Goal: Task Accomplishment & Management: Use online tool/utility

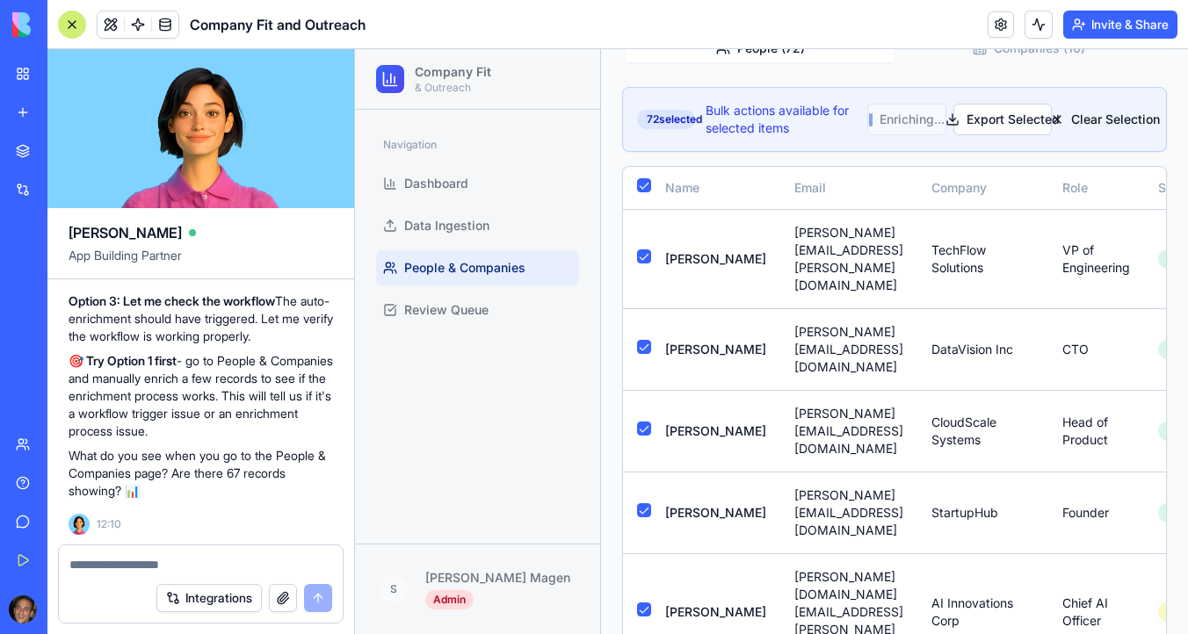
scroll to position [223, 0]
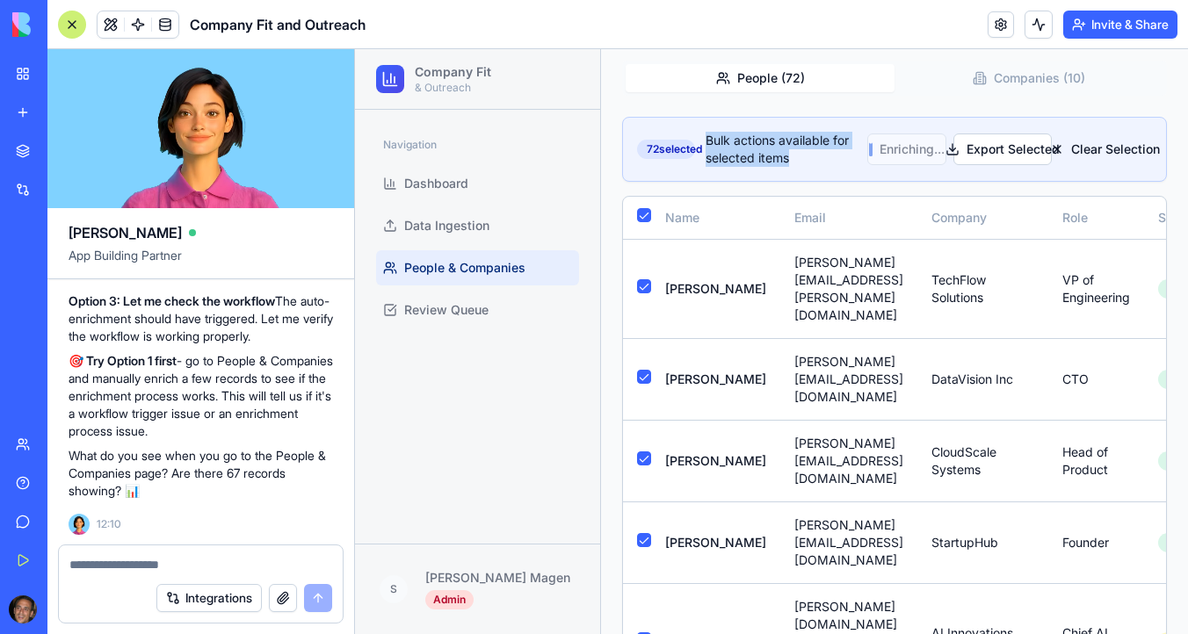
drag, startPoint x: 798, startPoint y: 163, endPoint x: 706, endPoint y: 138, distance: 95.5
click at [706, 138] on div "72 selected Bulk actions available for selected items" at bounding box center [752, 149] width 230 height 35
click at [117, 568] on textarea at bounding box center [200, 565] width 263 height 18
type textarea "*"
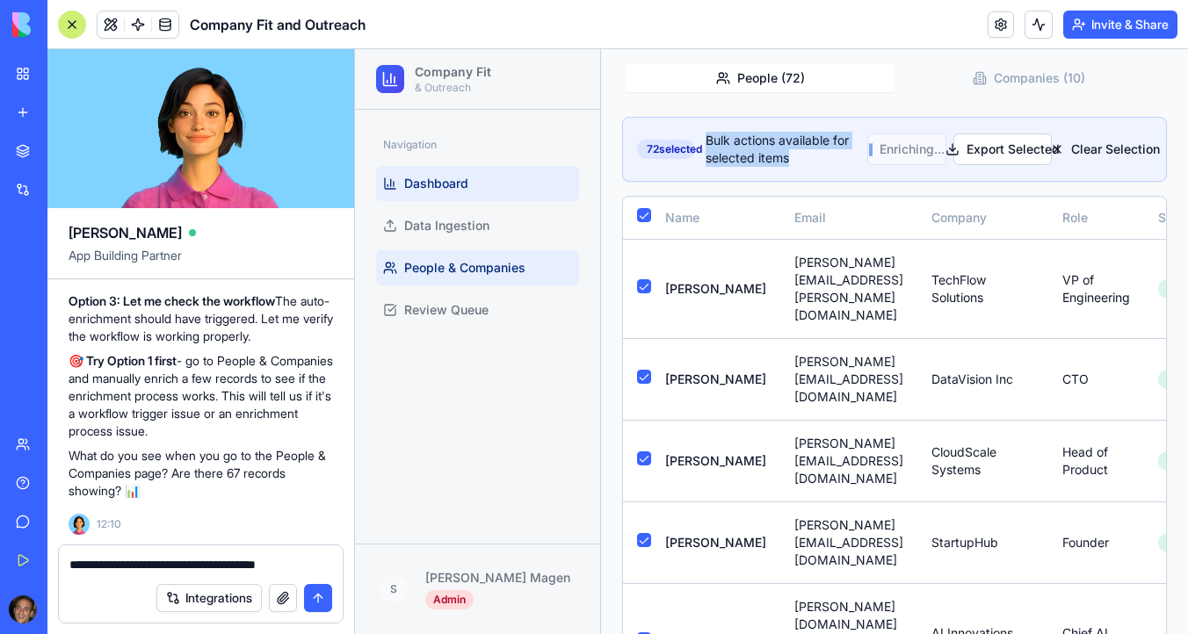
type textarea "**********"
click at [466, 188] on span "Dashboard" at bounding box center [436, 184] width 64 height 18
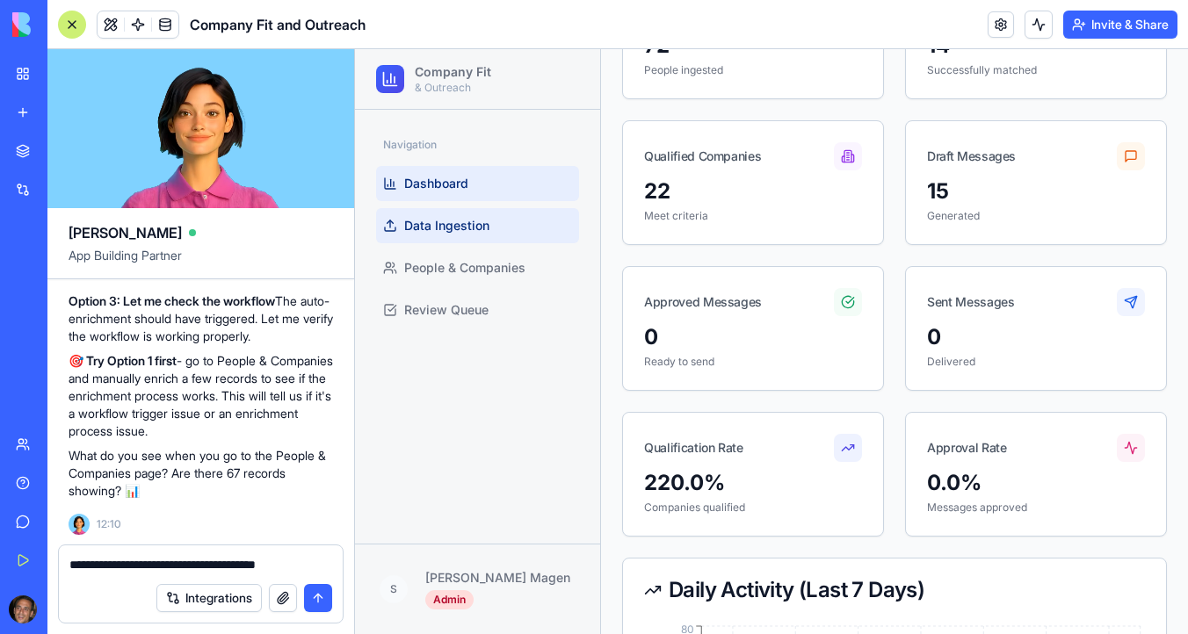
click at [504, 239] on link "Data Ingestion" at bounding box center [477, 225] width 203 height 35
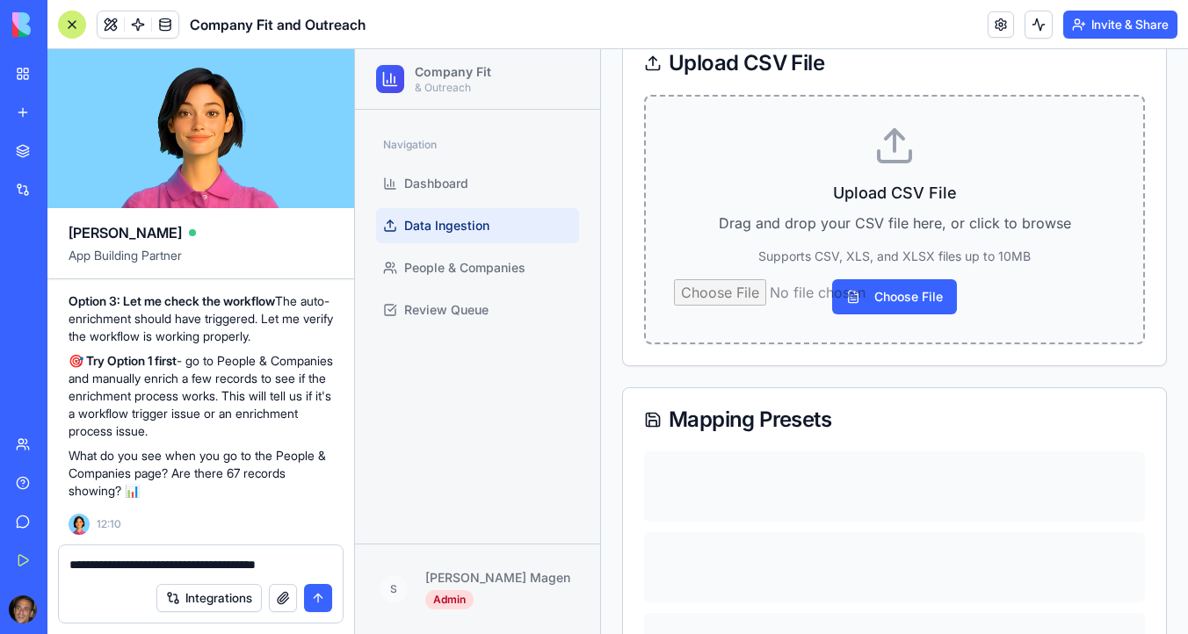
scroll to position [138, 0]
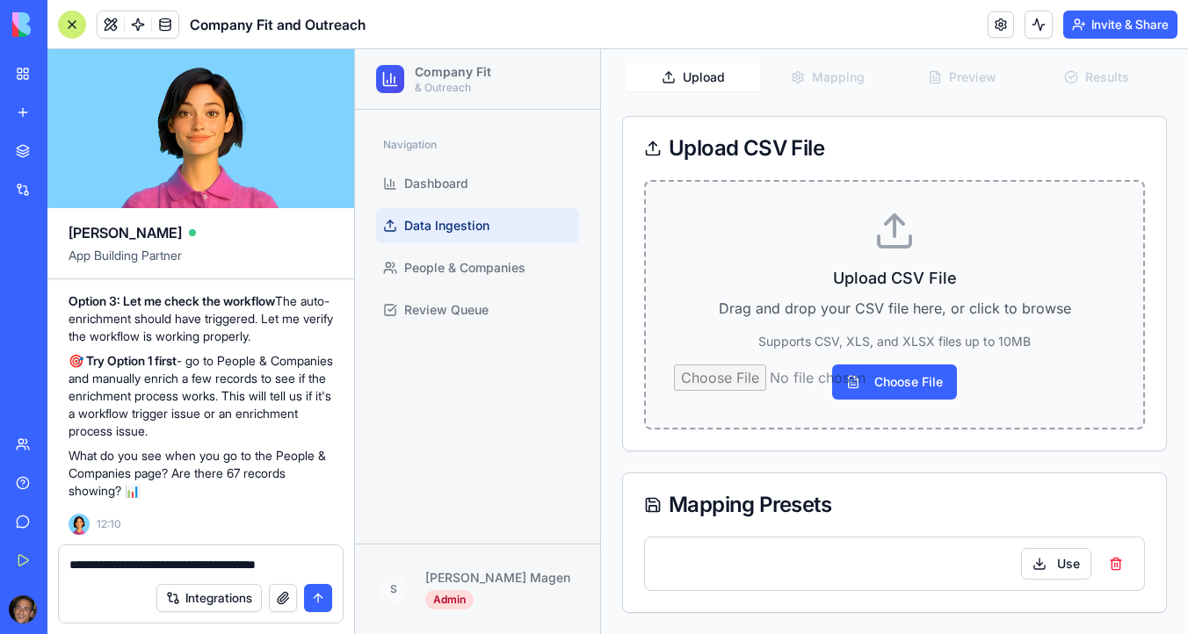
click at [895, 382] on input "Choose File" at bounding box center [894, 382] width 441 height 35
type input "**********"
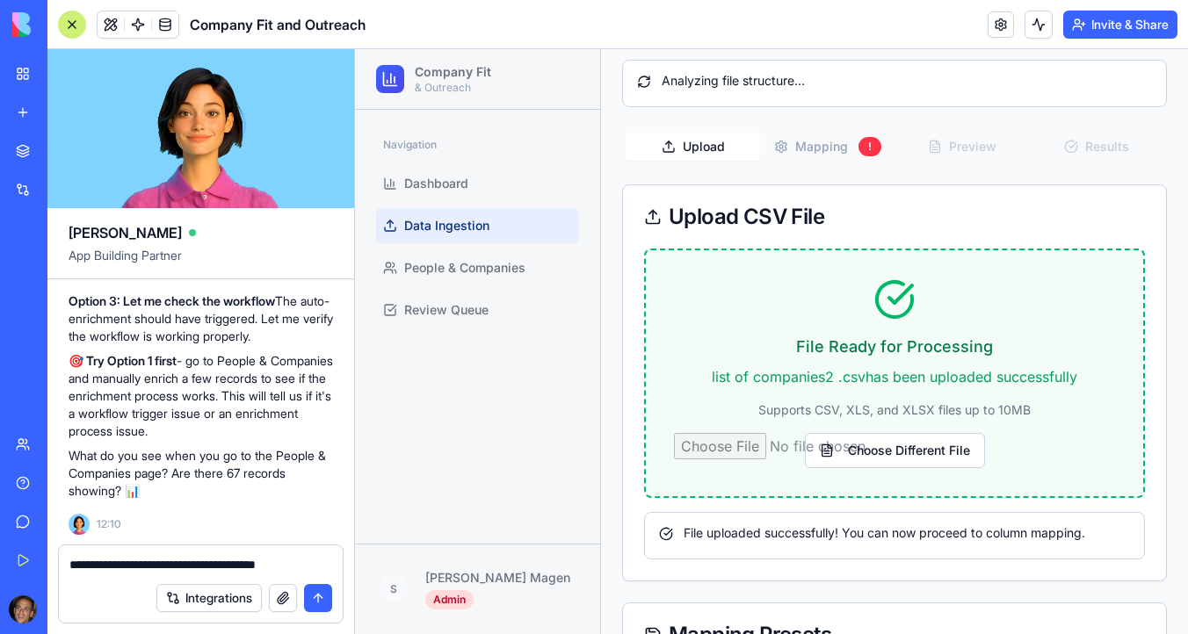
click at [838, 142] on button "Mapping !" at bounding box center [827, 147] width 134 height 30
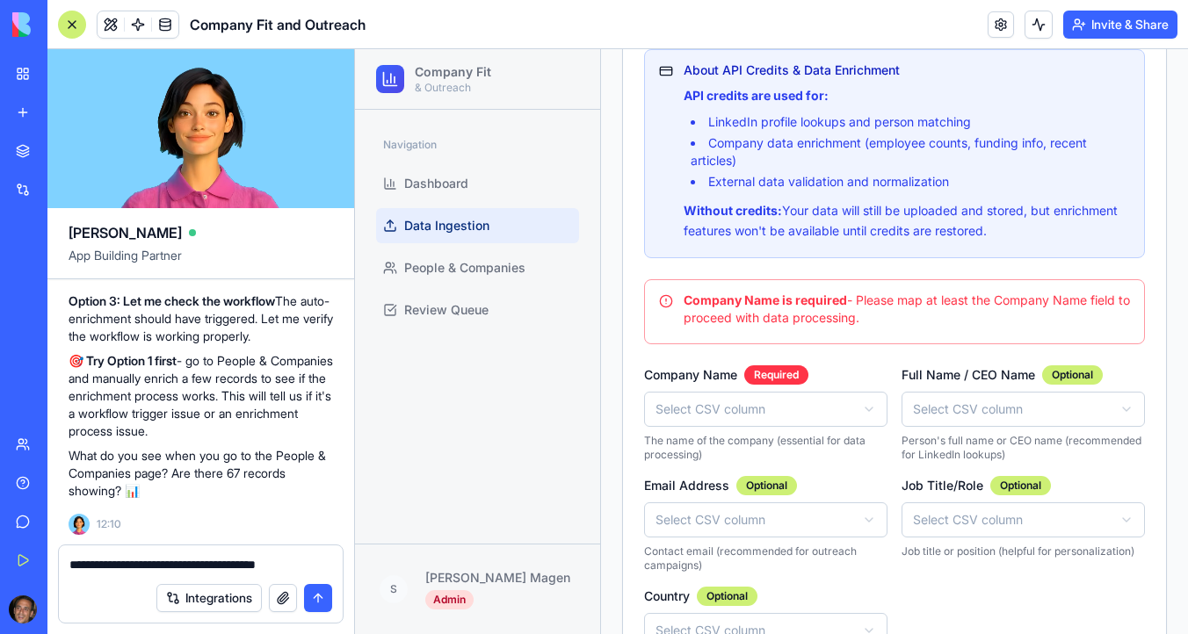
scroll to position [453, 0]
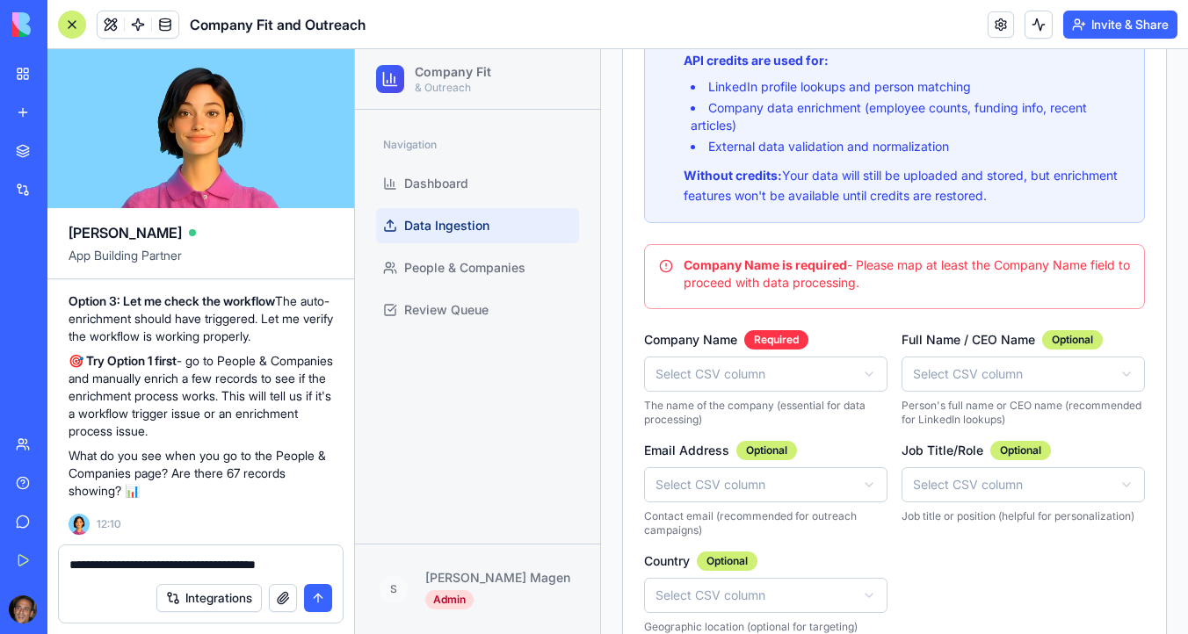
click at [748, 378] on html "Company Fit & Outreach Navigation Dashboard Data Ingestion People & Companies R…" at bounding box center [771, 220] width 833 height 1249
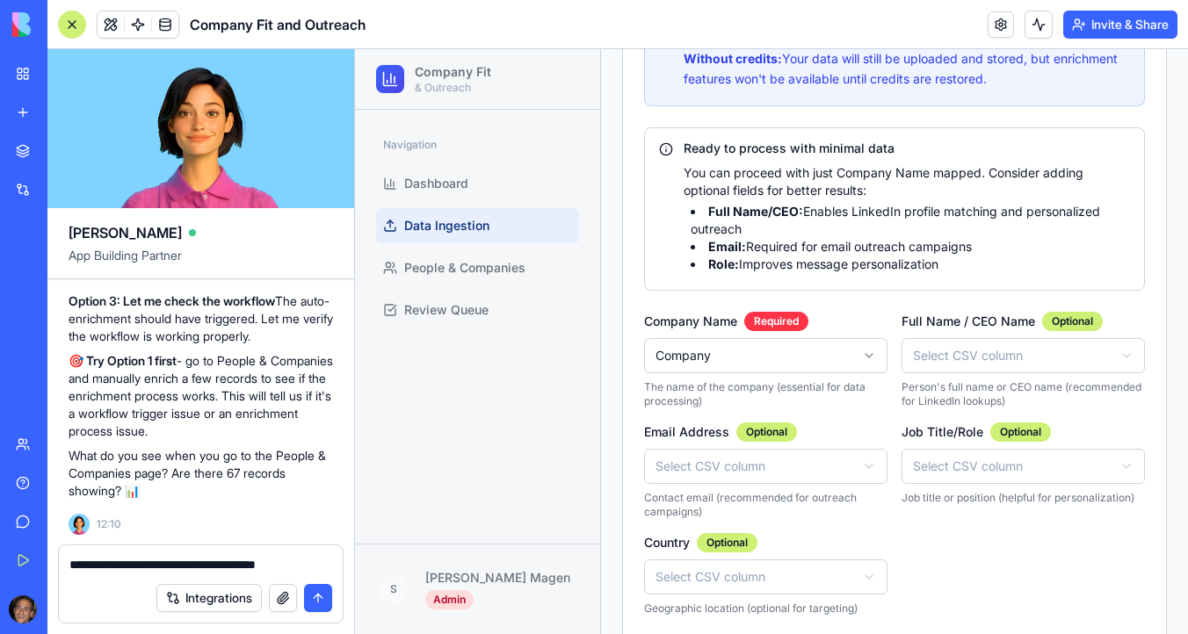
scroll to position [571, 0]
click at [988, 359] on html "Company Fit & Outreach Navigation Dashboard Data Ingestion People & Companies R…" at bounding box center [771, 151] width 833 height 1347
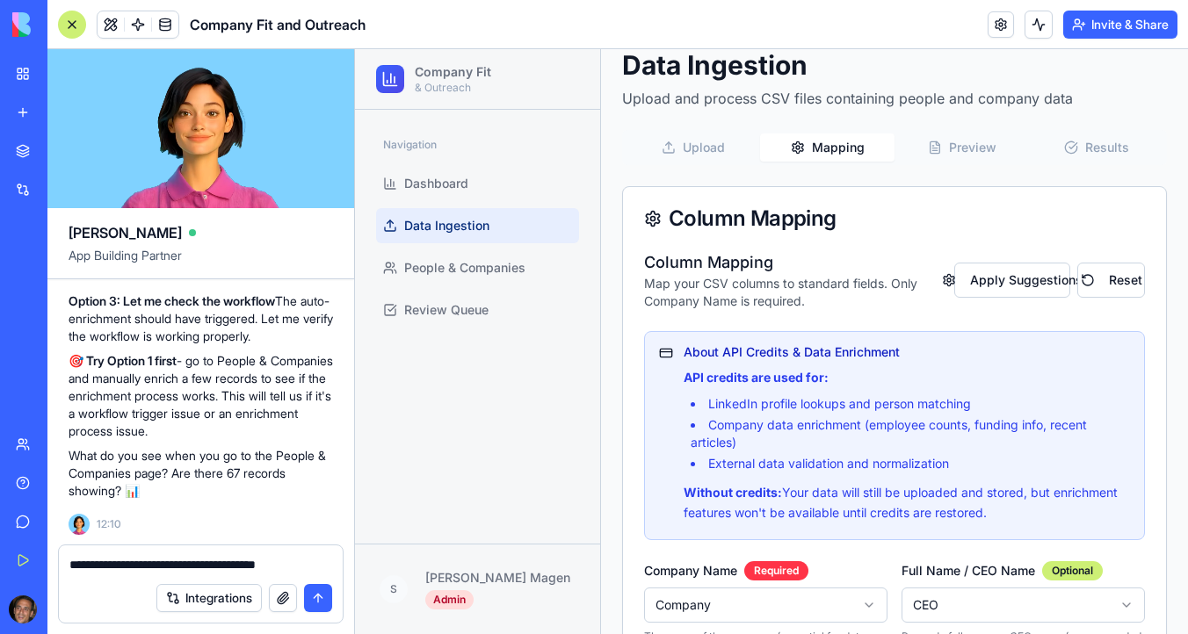
scroll to position [66, 0]
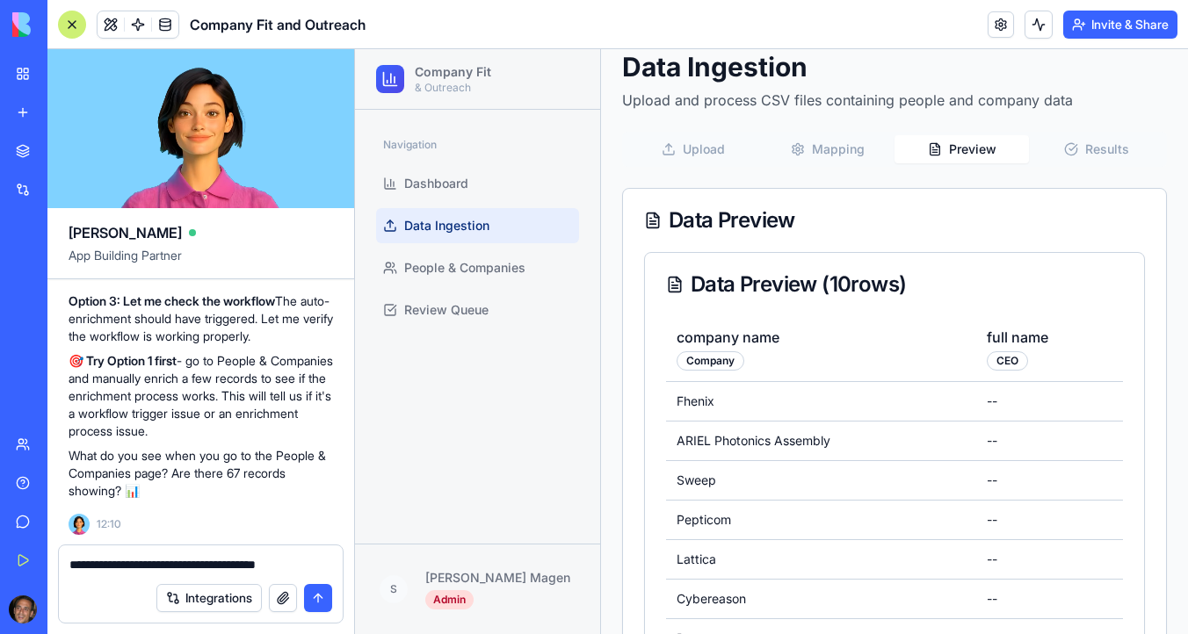
click at [979, 152] on button "Preview" at bounding box center [962, 149] width 134 height 28
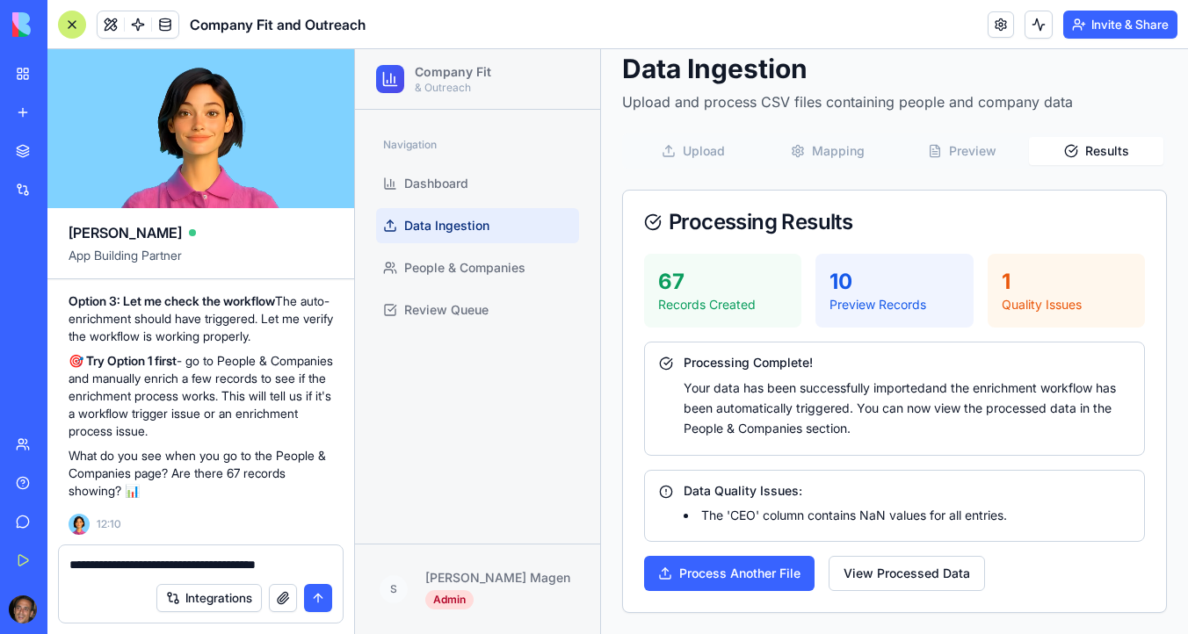
click at [1108, 149] on button "Results" at bounding box center [1096, 151] width 134 height 28
click at [963, 152] on button "Preview" at bounding box center [962, 151] width 134 height 28
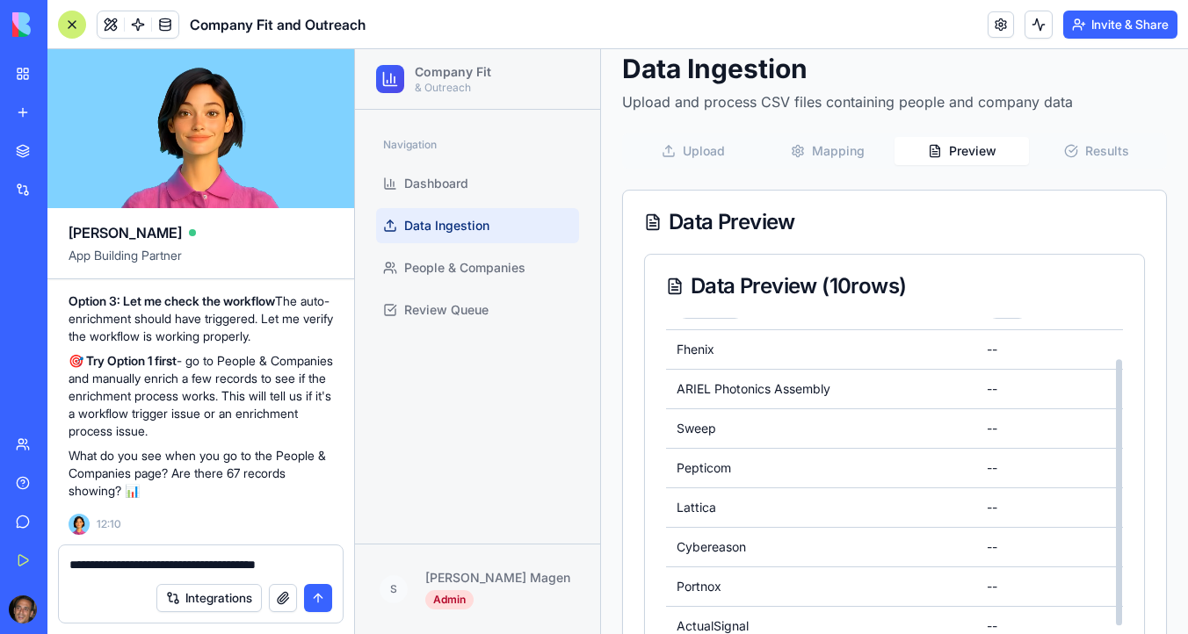
scroll to position [110, 0]
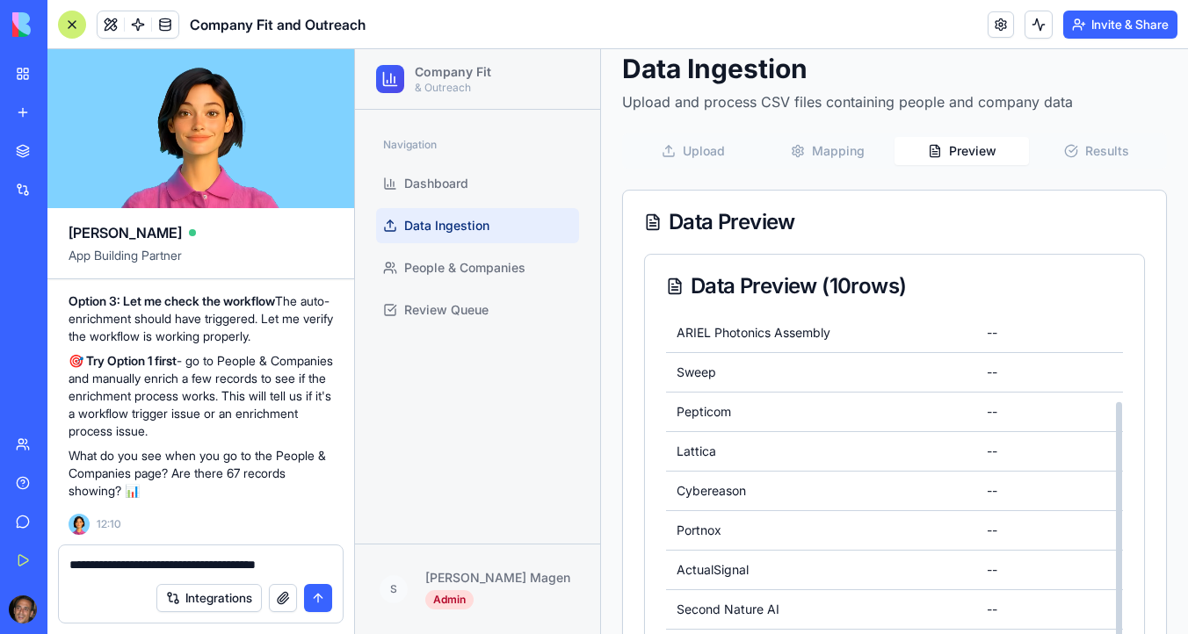
click at [851, 149] on button "Mapping" at bounding box center [827, 151] width 134 height 28
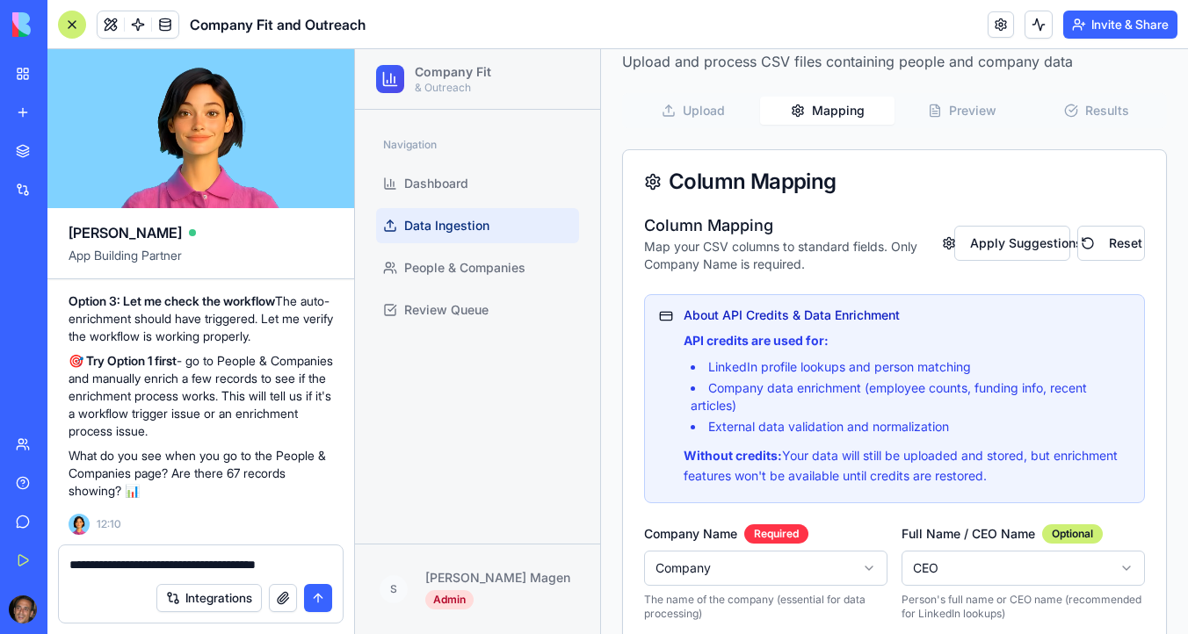
scroll to position [0, 0]
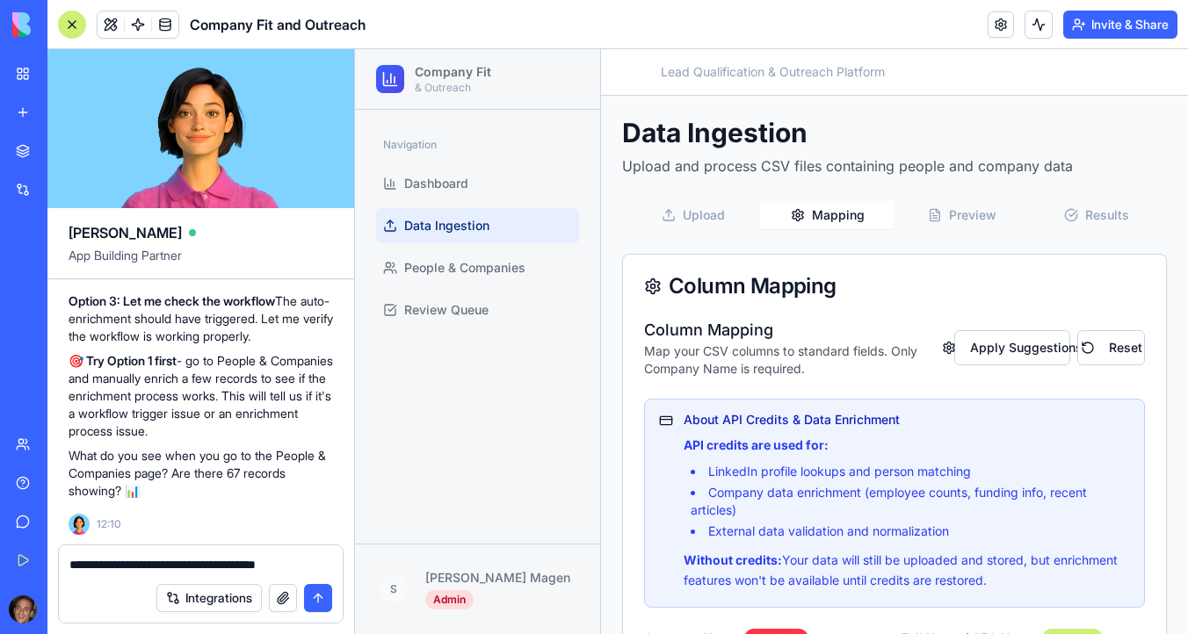
click at [1104, 216] on button "Results" at bounding box center [1096, 215] width 134 height 28
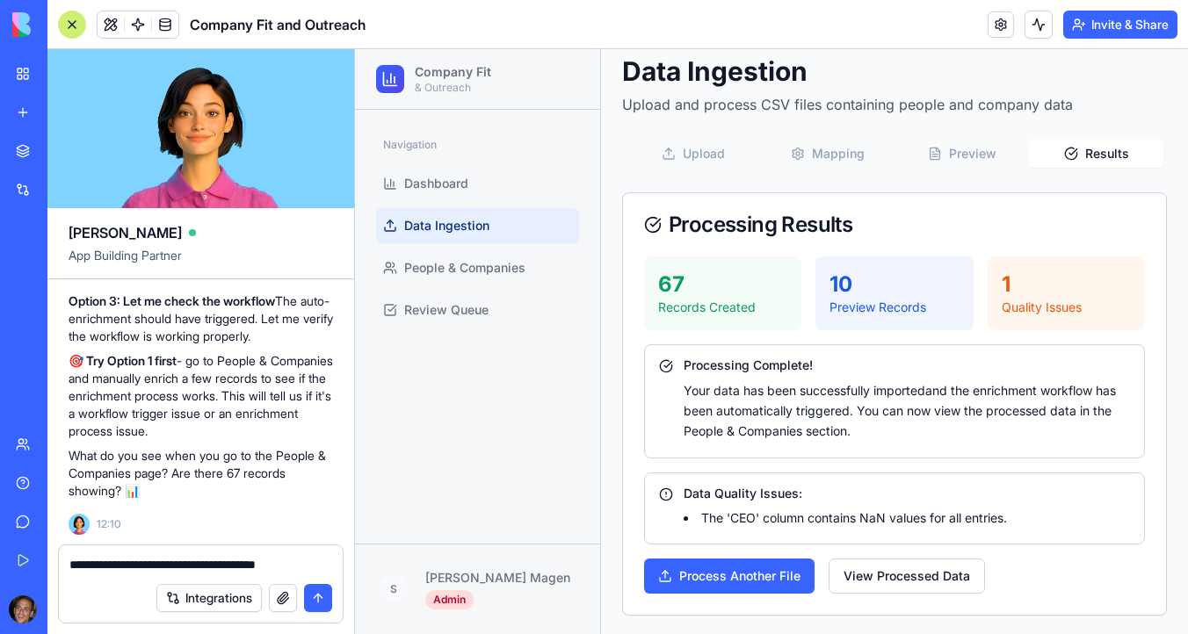
scroll to position [64, 0]
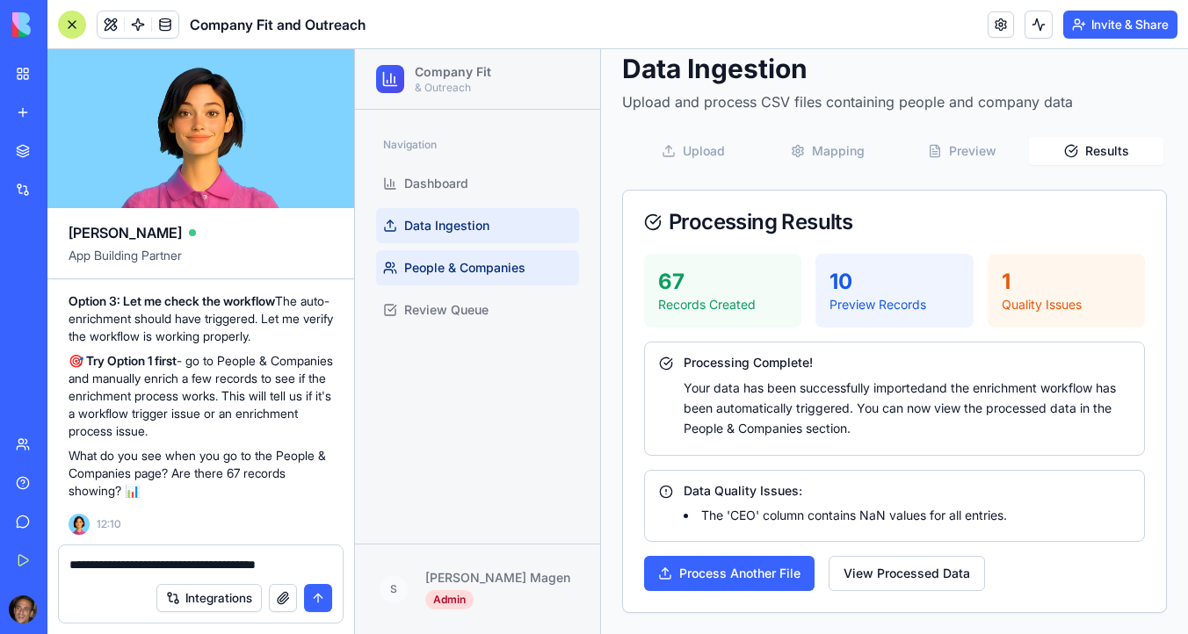
click at [500, 260] on span "People & Companies" at bounding box center [464, 268] width 121 height 18
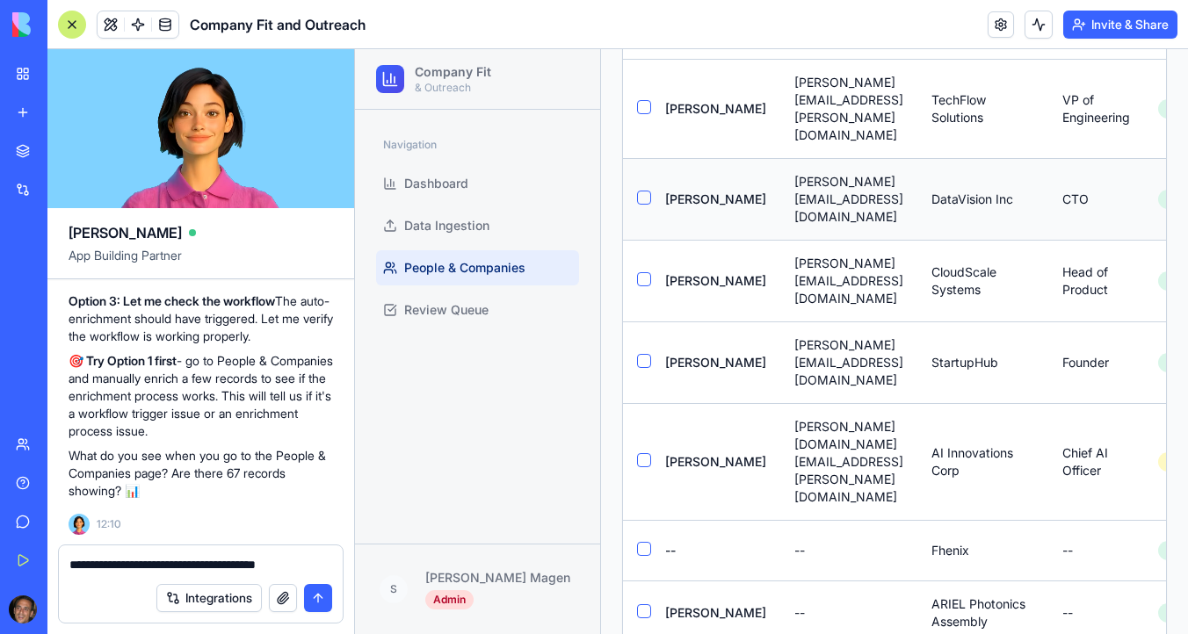
scroll to position [337, 0]
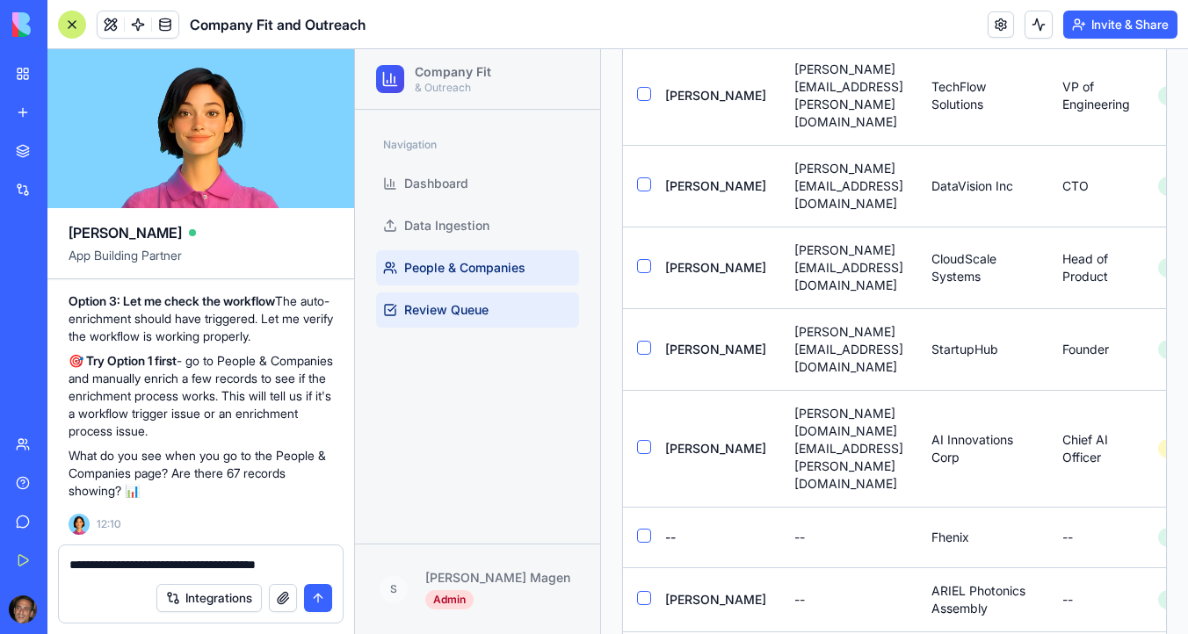
click at [511, 306] on link "Review Queue" at bounding box center [477, 310] width 203 height 35
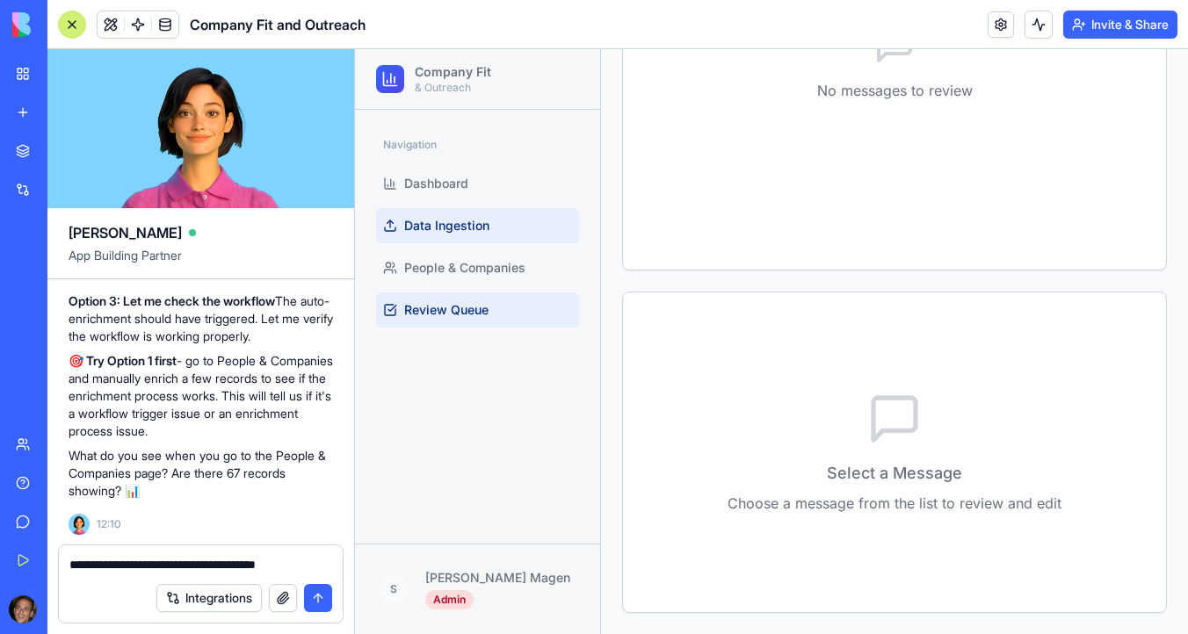
click at [498, 234] on link "Data Ingestion" at bounding box center [477, 225] width 203 height 35
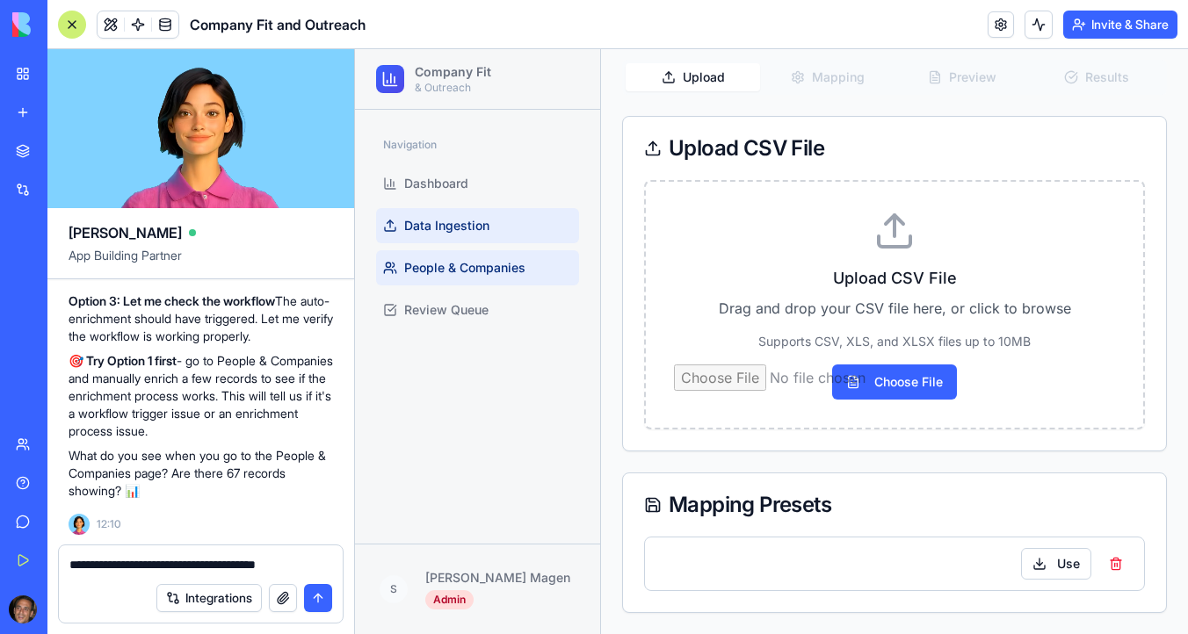
click at [499, 270] on span "People & Companies" at bounding box center [464, 268] width 121 height 18
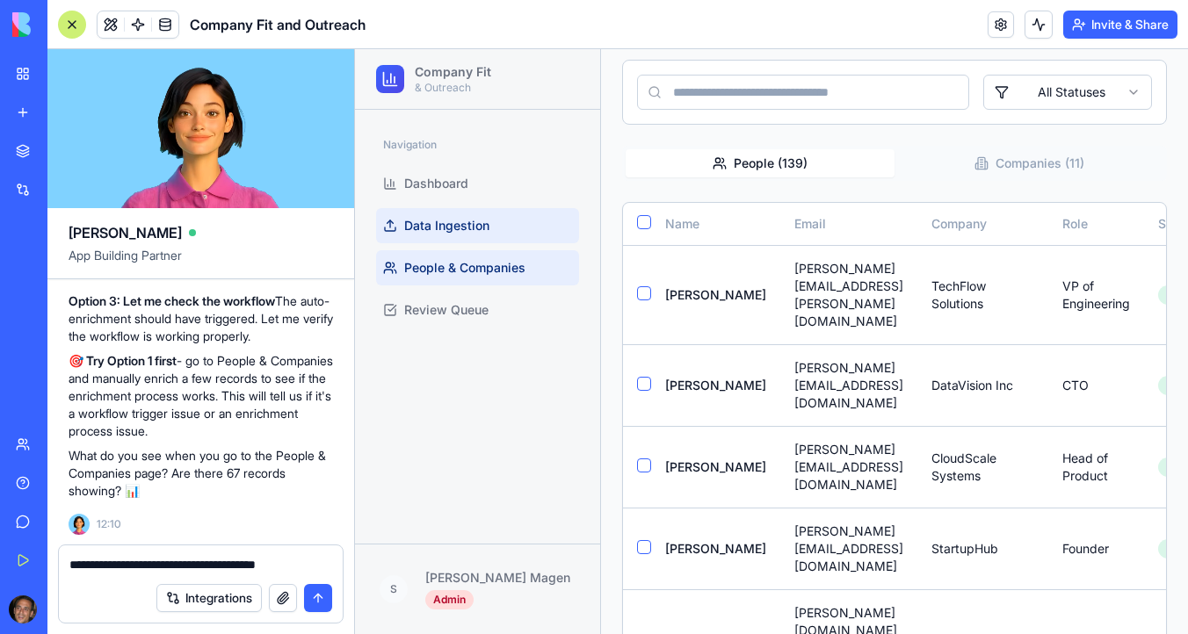
click at [525, 216] on link "Data Ingestion" at bounding box center [477, 225] width 203 height 35
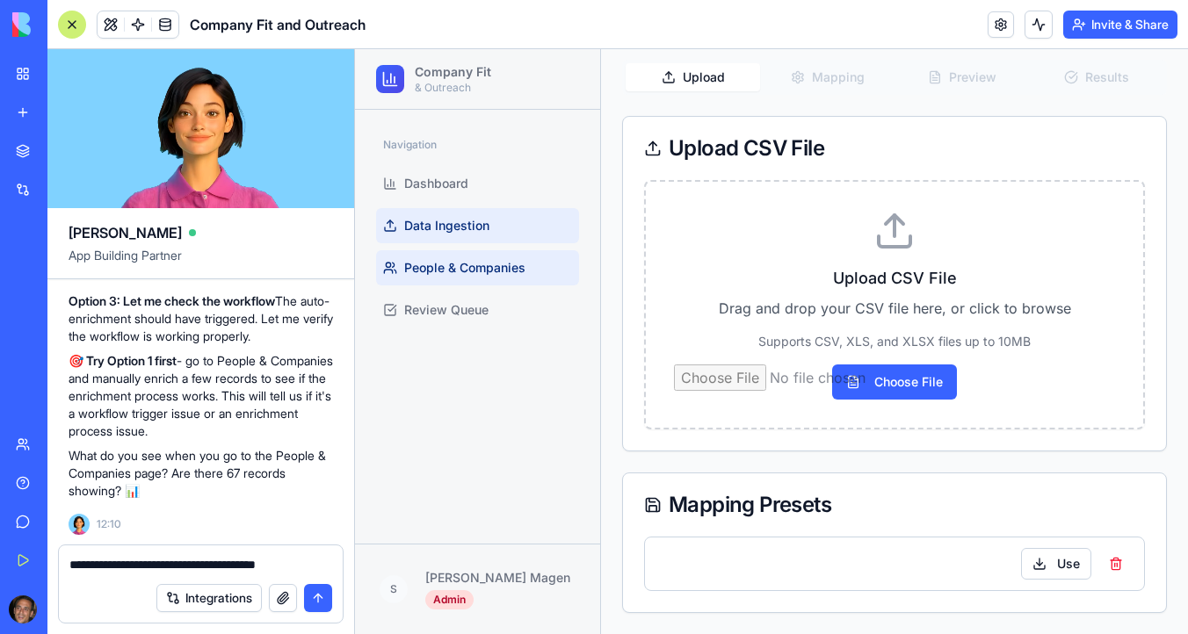
click at [504, 266] on span "People & Companies" at bounding box center [464, 268] width 121 height 18
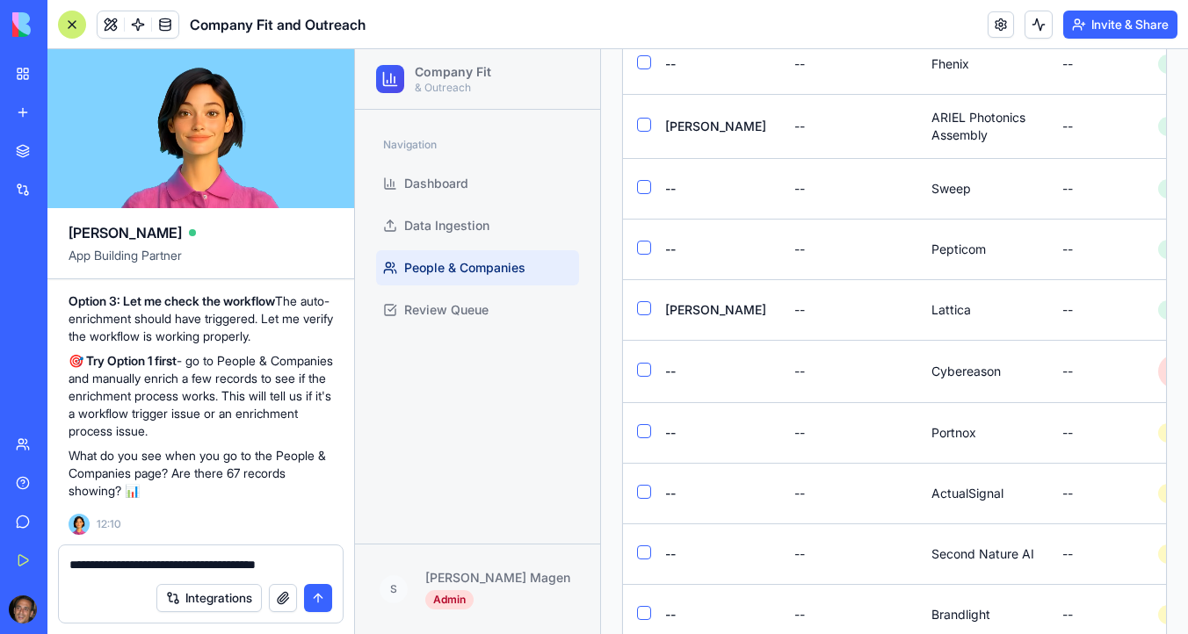
scroll to position [818, 0]
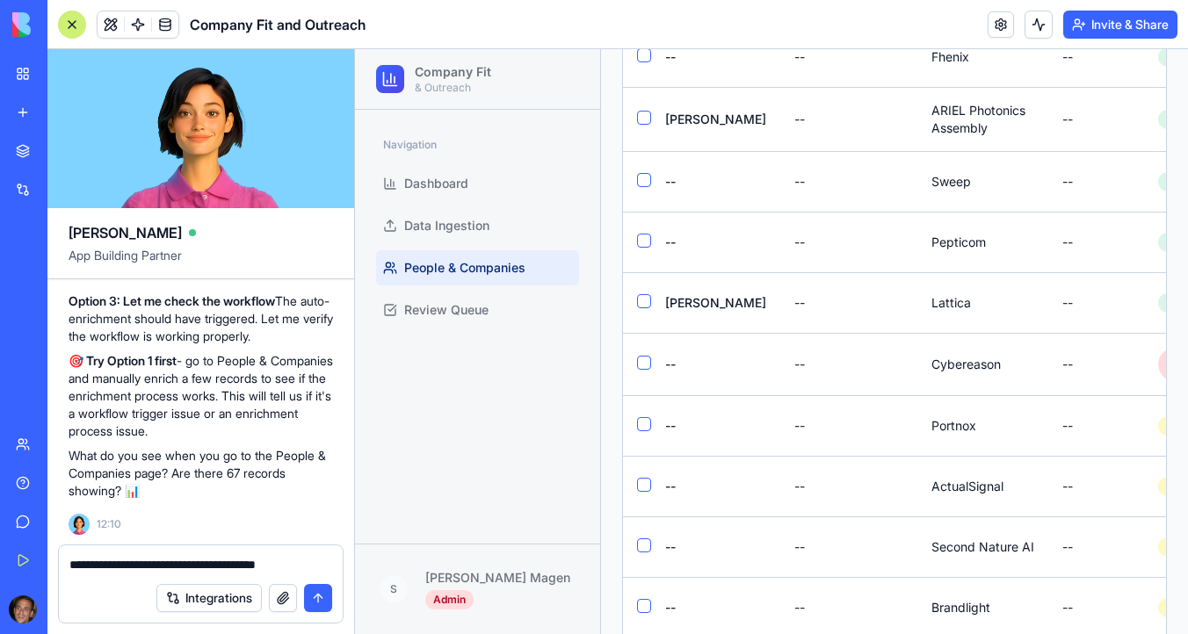
click at [303, 562] on textarea "**********" at bounding box center [200, 565] width 263 height 18
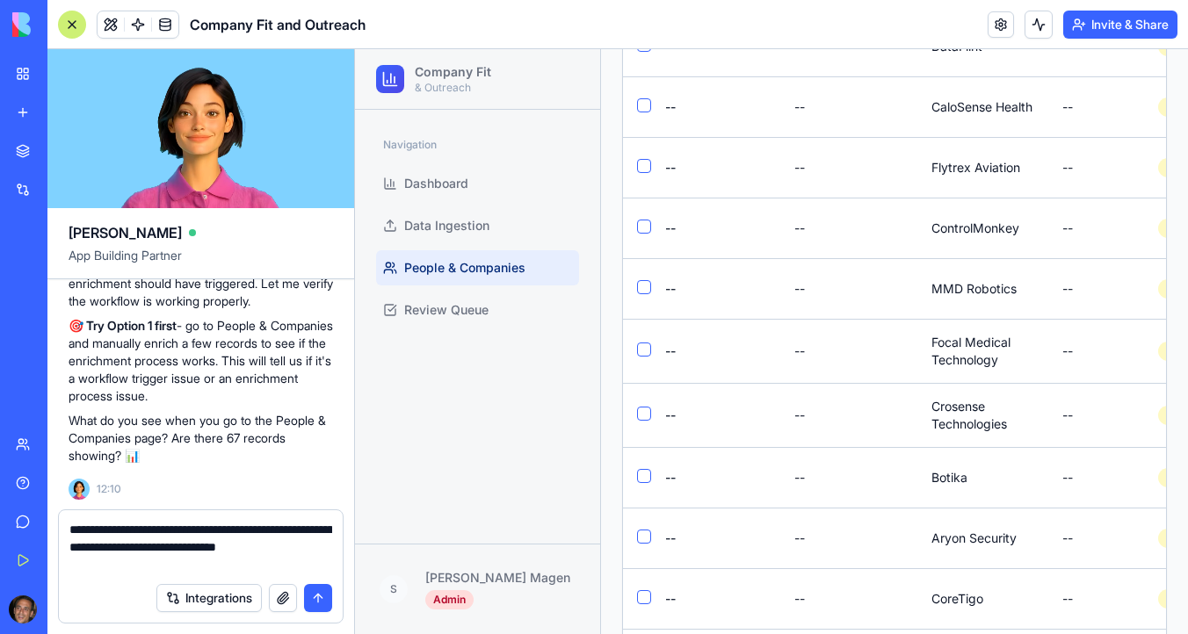
scroll to position [2753, 0]
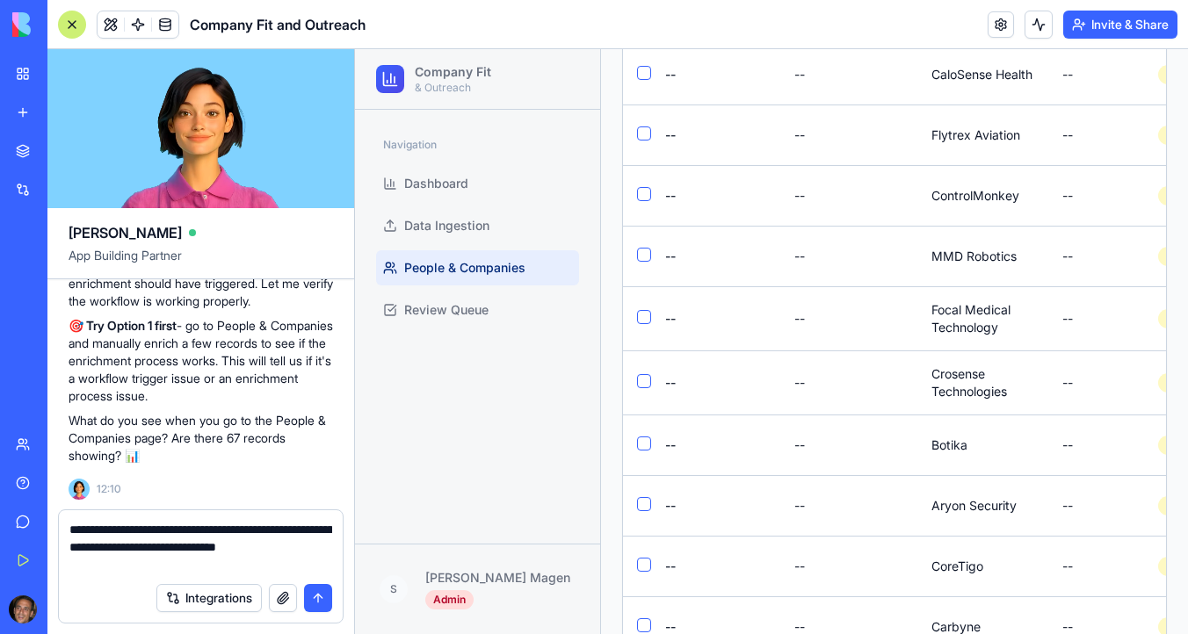
click at [222, 569] on textarea "**********" at bounding box center [200, 547] width 263 height 53
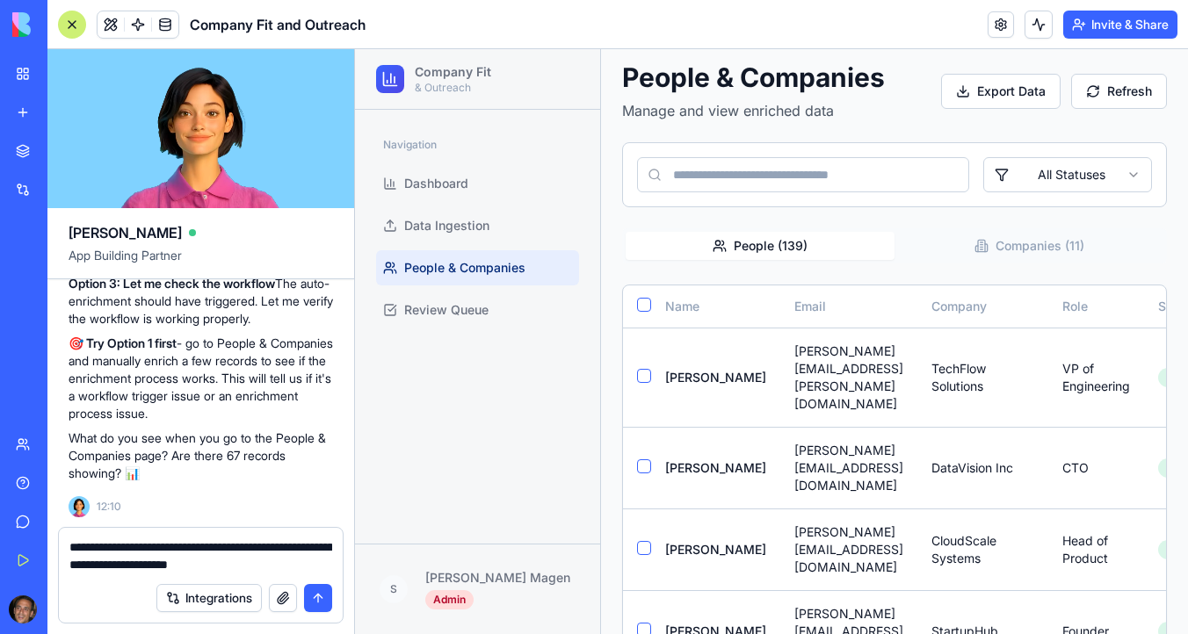
scroll to position [0, 0]
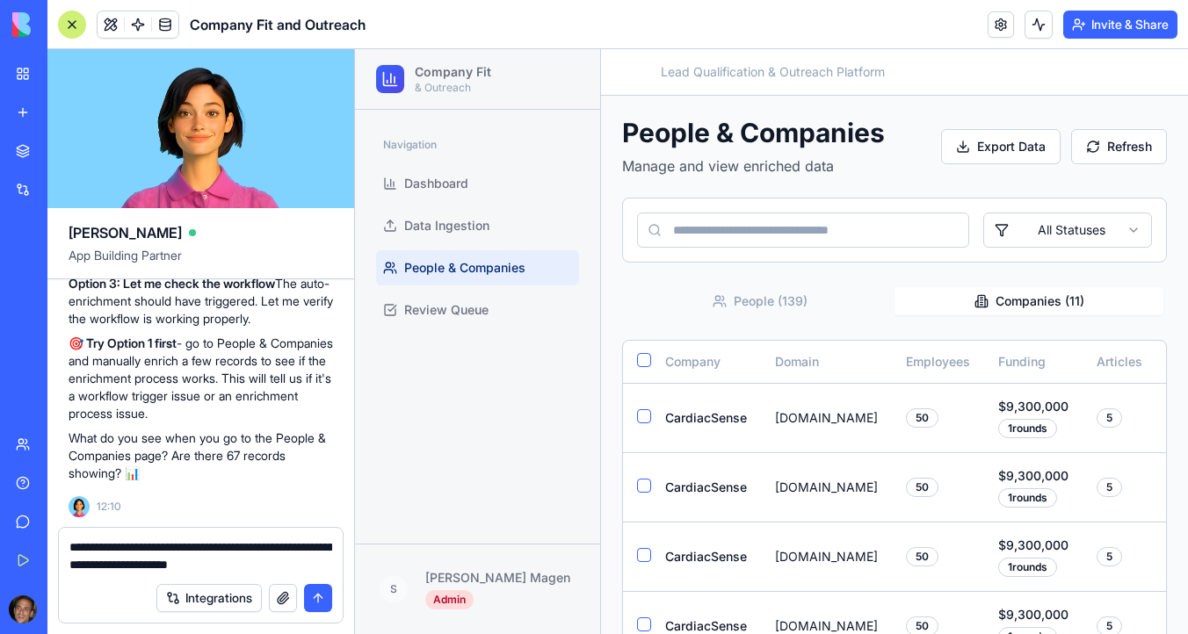
click at [972, 299] on button "Companies ( 11 )" at bounding box center [1029, 301] width 269 height 28
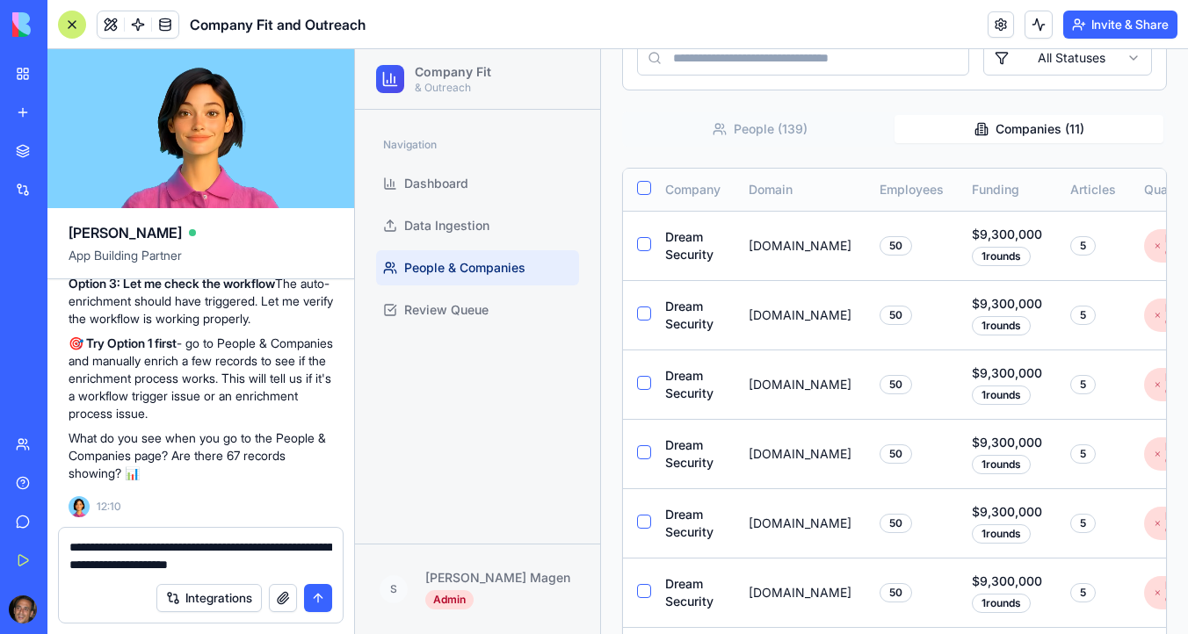
scroll to position [171, 0]
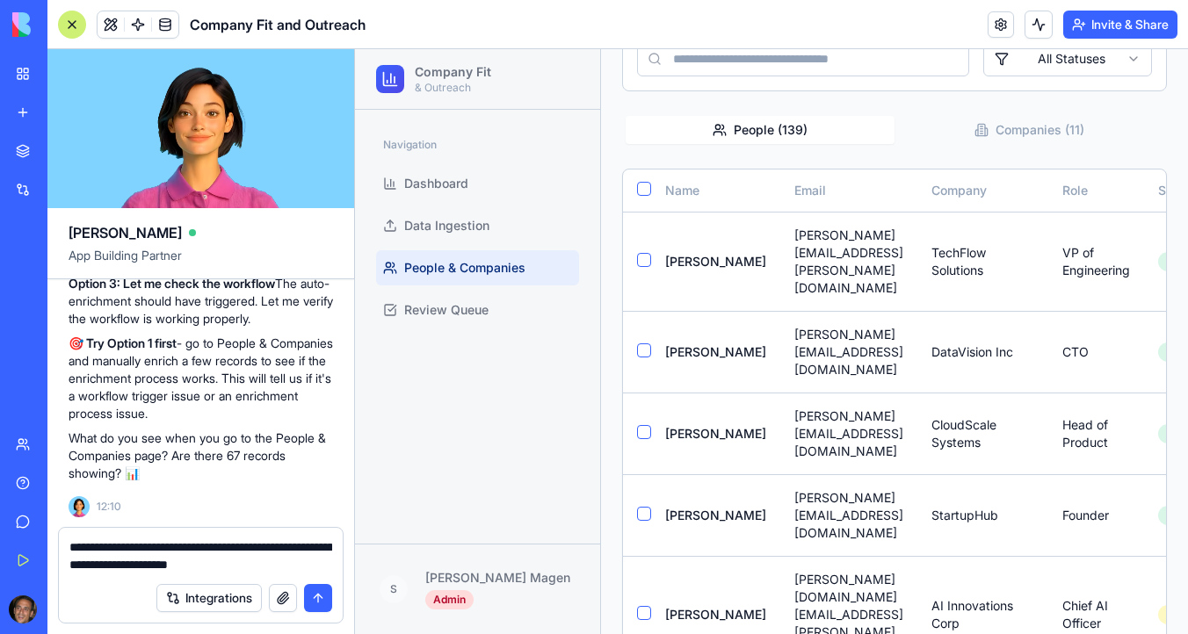
click at [764, 134] on button "People ( 139 )" at bounding box center [760, 130] width 269 height 28
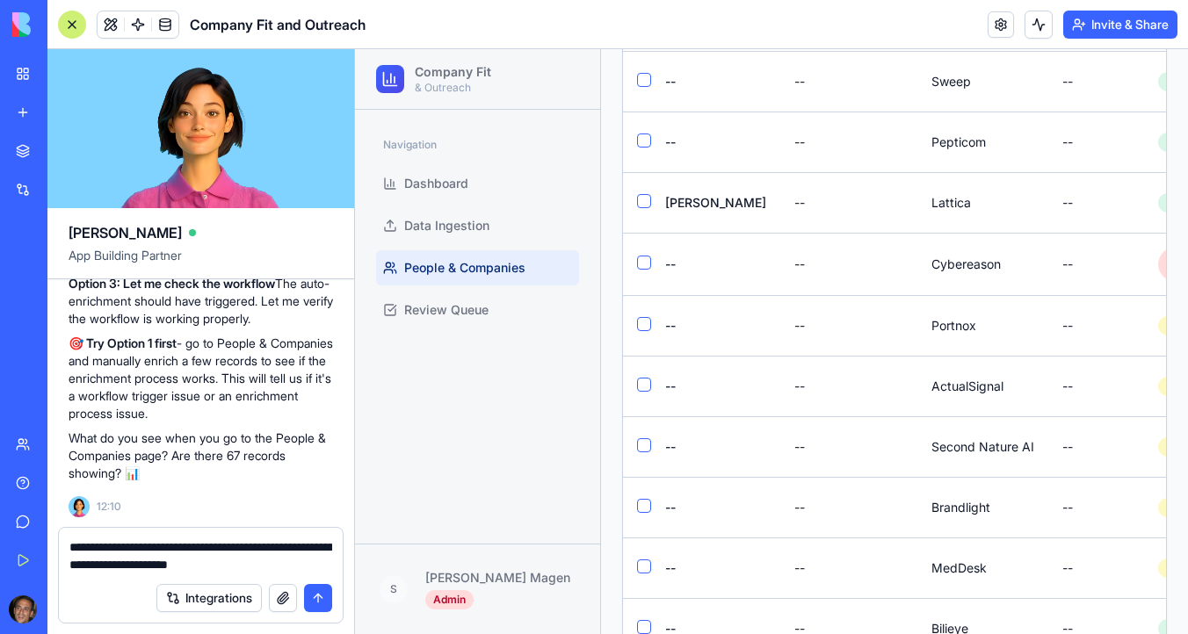
scroll to position [844, 0]
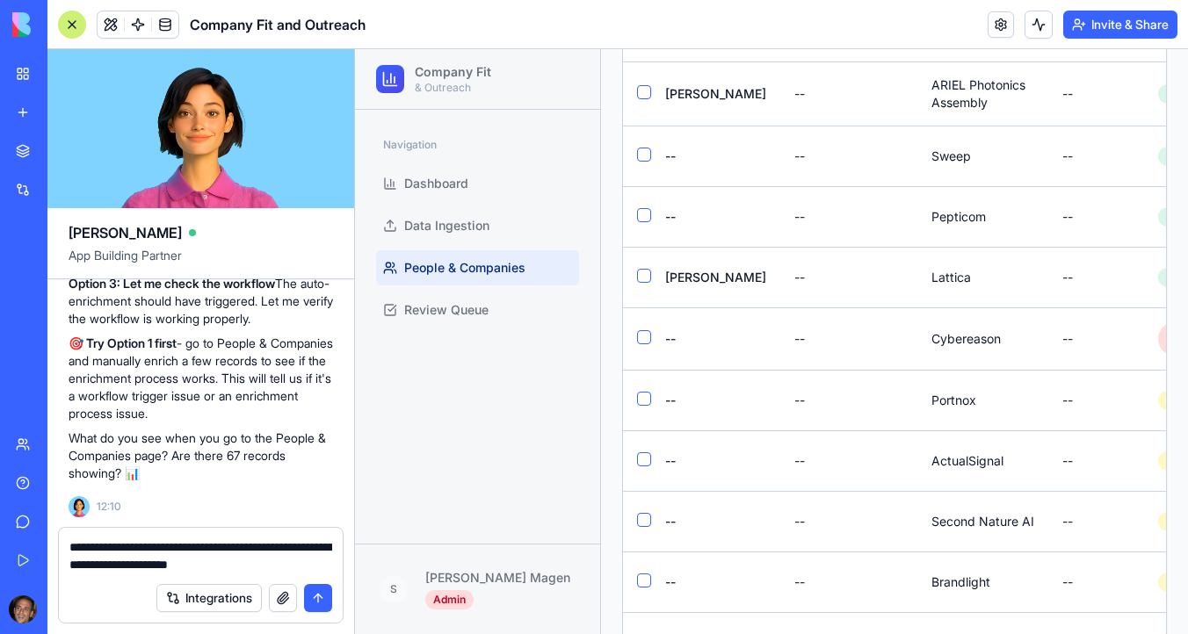
click at [142, 563] on textarea "**********" at bounding box center [200, 556] width 263 height 35
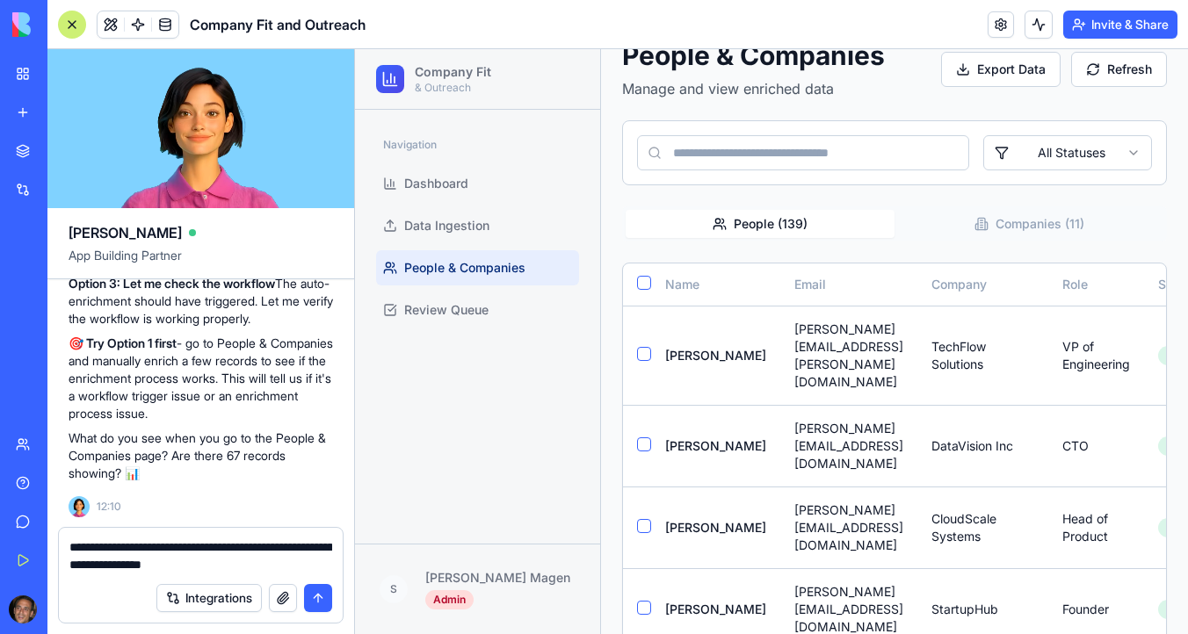
scroll to position [80, 0]
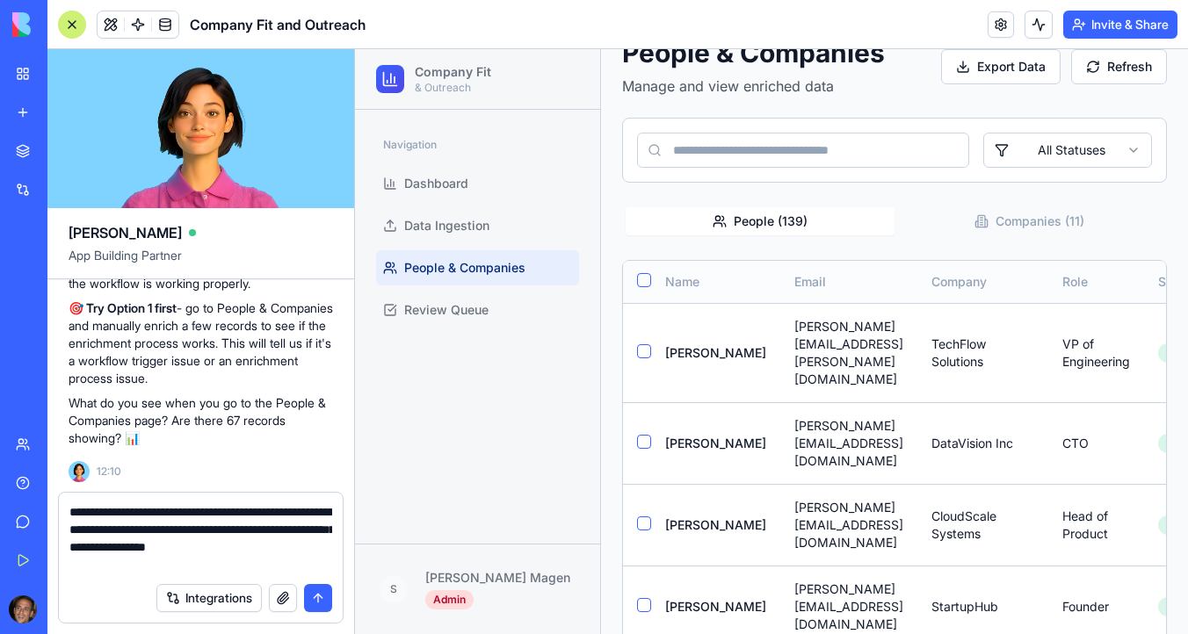
click at [1107, 279] on th "Role" at bounding box center [1096, 282] width 96 height 42
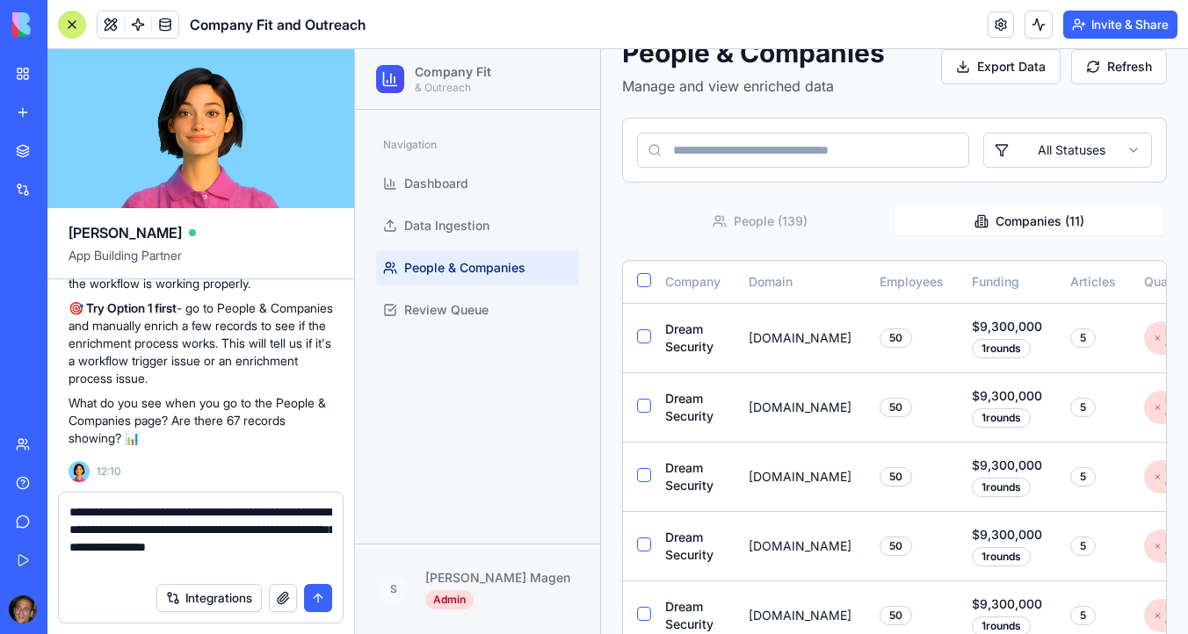
scroll to position [0, 0]
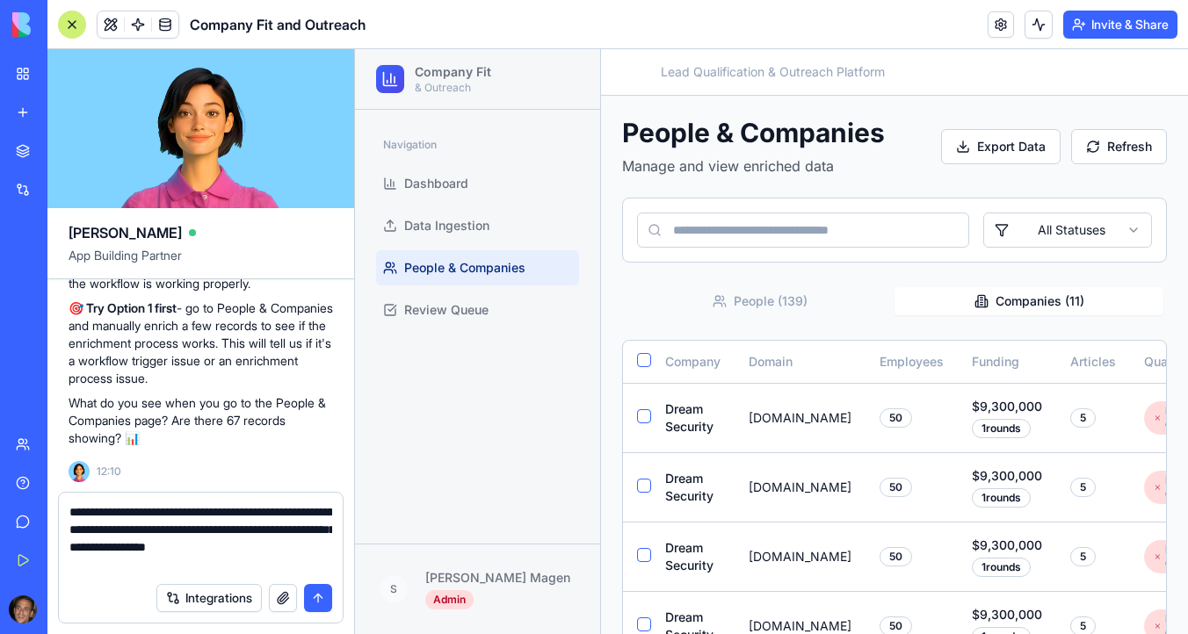
click at [1034, 231] on div "People & Companies Manage and view enriched data Export Data Refresh All Status…" at bounding box center [894, 632] width 545 height 1031
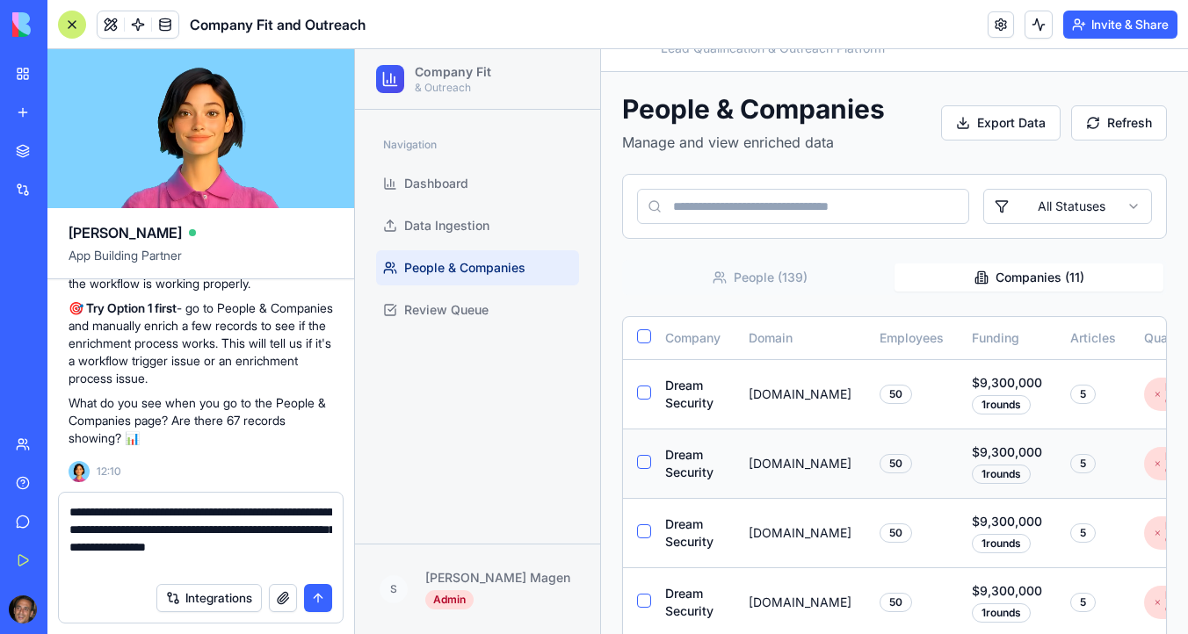
scroll to position [35, 0]
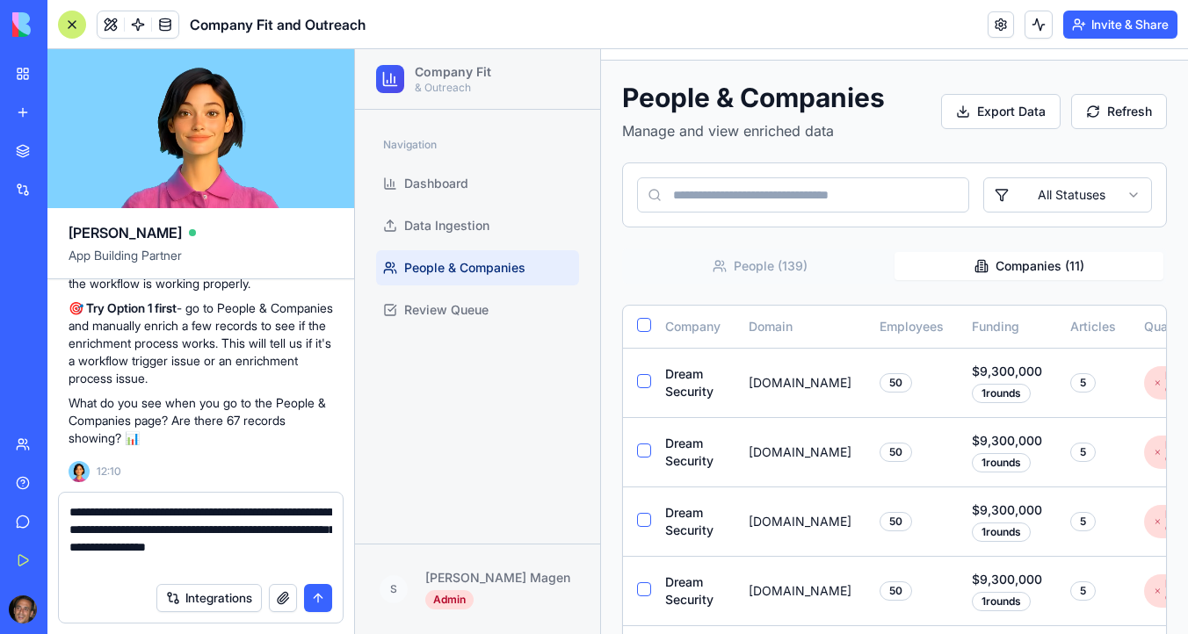
click at [234, 562] on textarea "**********" at bounding box center [200, 539] width 263 height 70
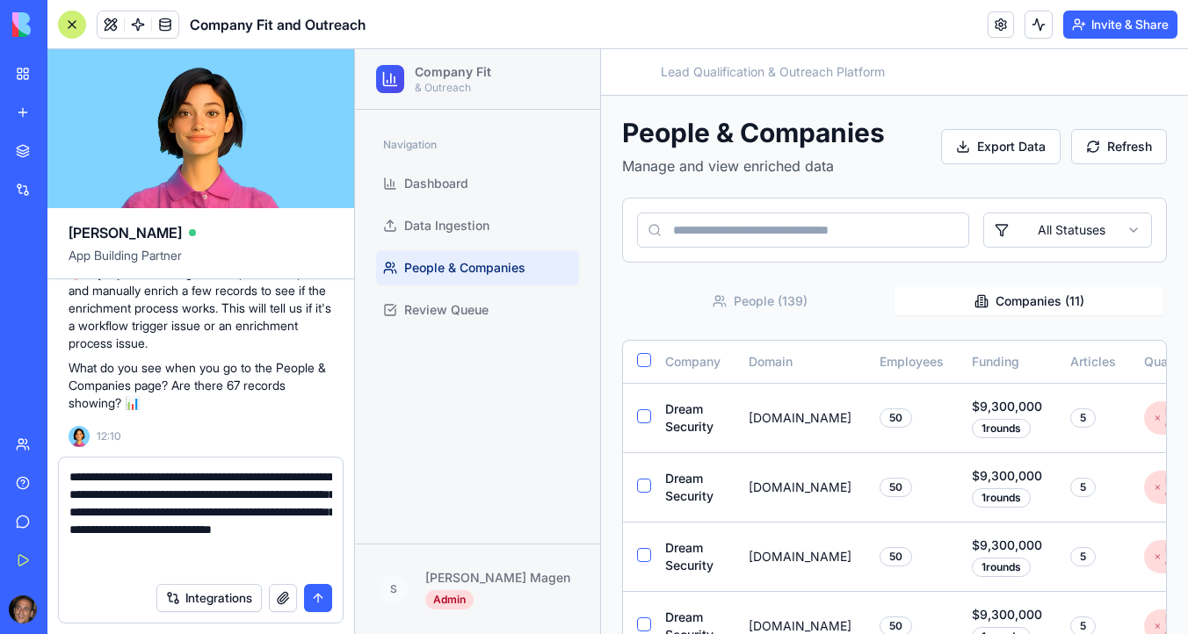
scroll to position [14039, 0]
type textarea "**********"
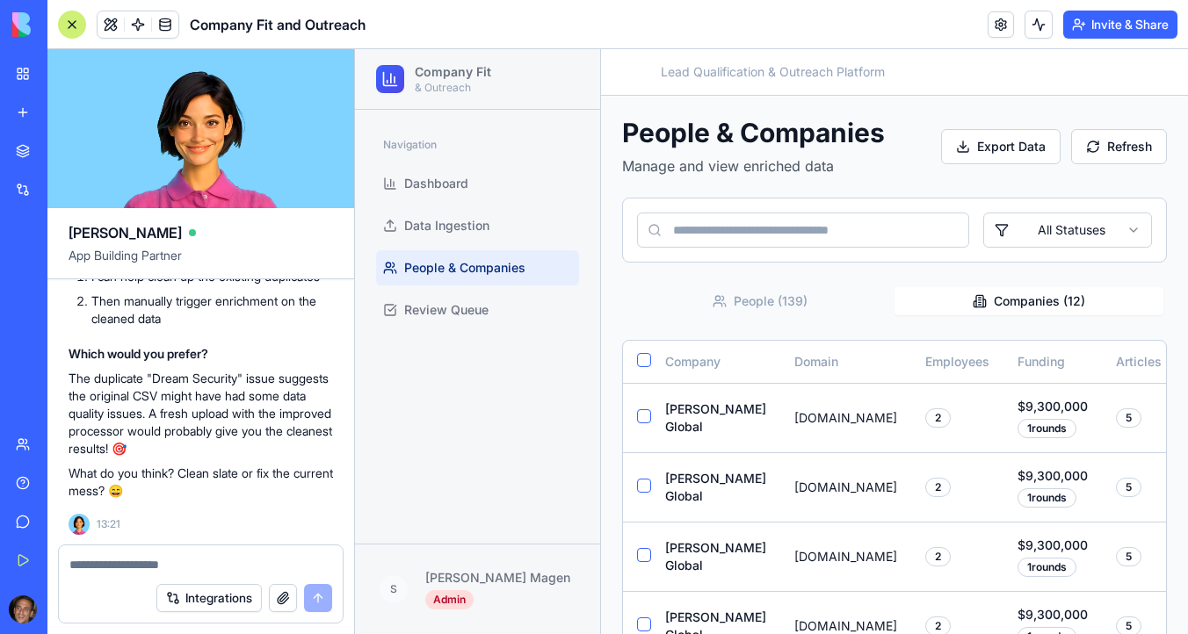
scroll to position [15178, 0]
click at [790, 297] on button "People ( 139 )" at bounding box center [760, 301] width 269 height 28
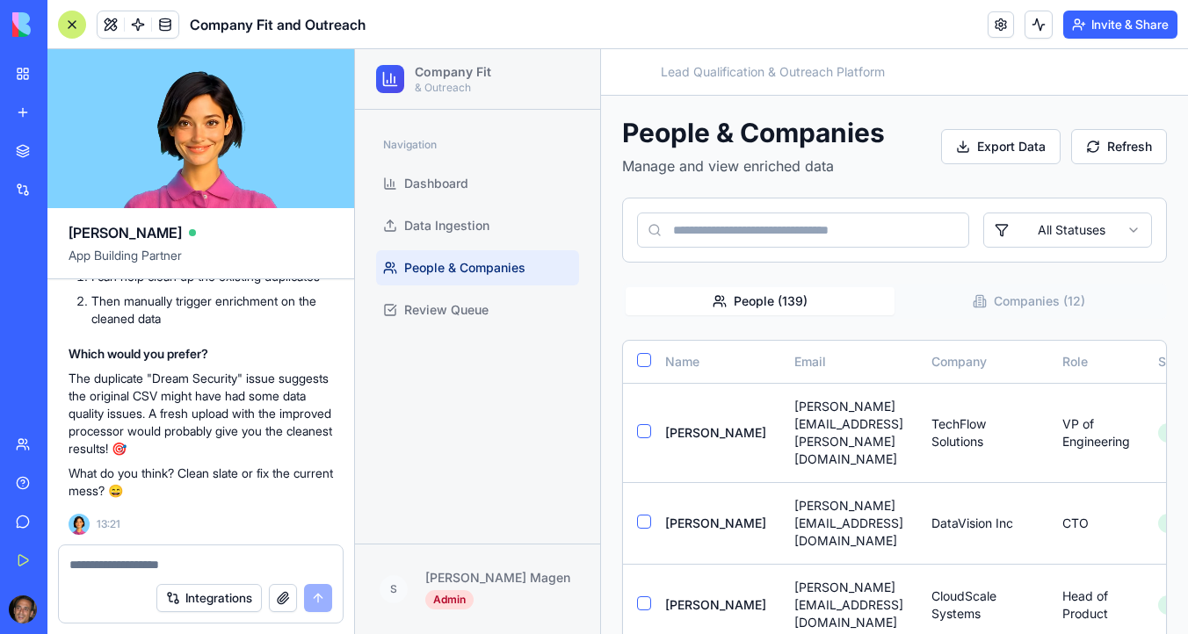
click at [1025, 286] on div "People ( 139 ) Companies ( 12 )" at bounding box center [894, 301] width 545 height 35
click at [1025, 291] on button "Companies ( 12 )" at bounding box center [1029, 301] width 269 height 28
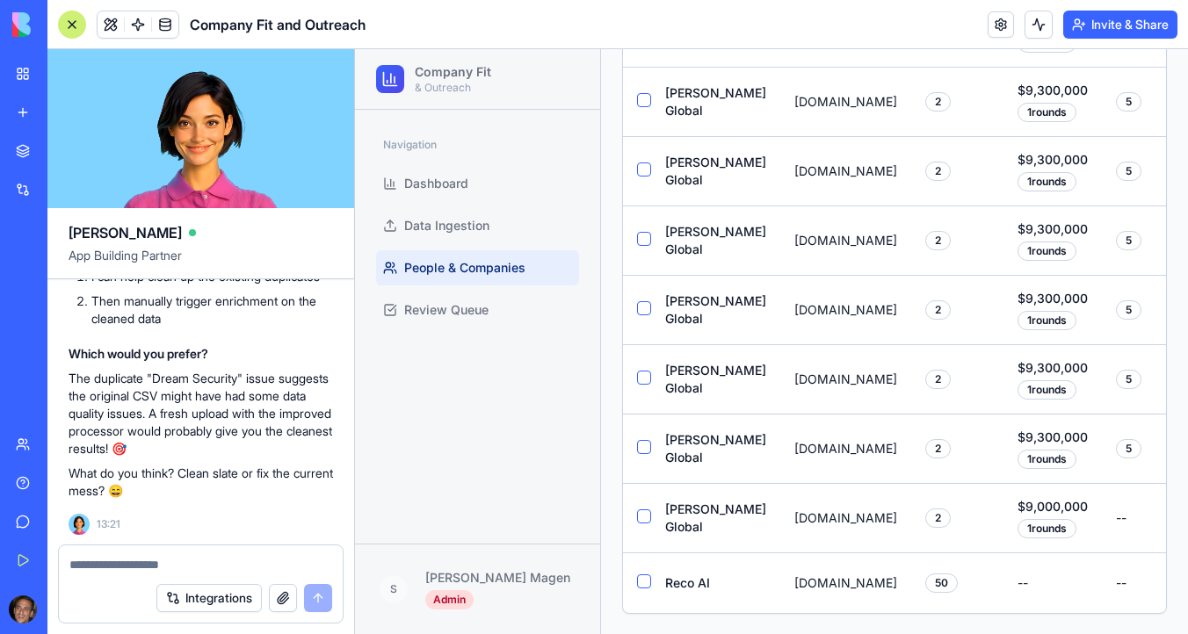
scroll to position [15300, 0]
click at [846, 240] on td "[DOMAIN_NAME]" at bounding box center [845, 240] width 131 height 69
drag, startPoint x: 710, startPoint y: 249, endPoint x: 650, endPoint y: 228, distance: 63.1
click at [650, 228] on tr "[PERSON_NAME] Global [DOMAIN_NAME] 2 $9,300,000 1 rounds 5 Not Qualified" at bounding box center [1005, 240] width 764 height 69
copy tr "[PERSON_NAME] Global"
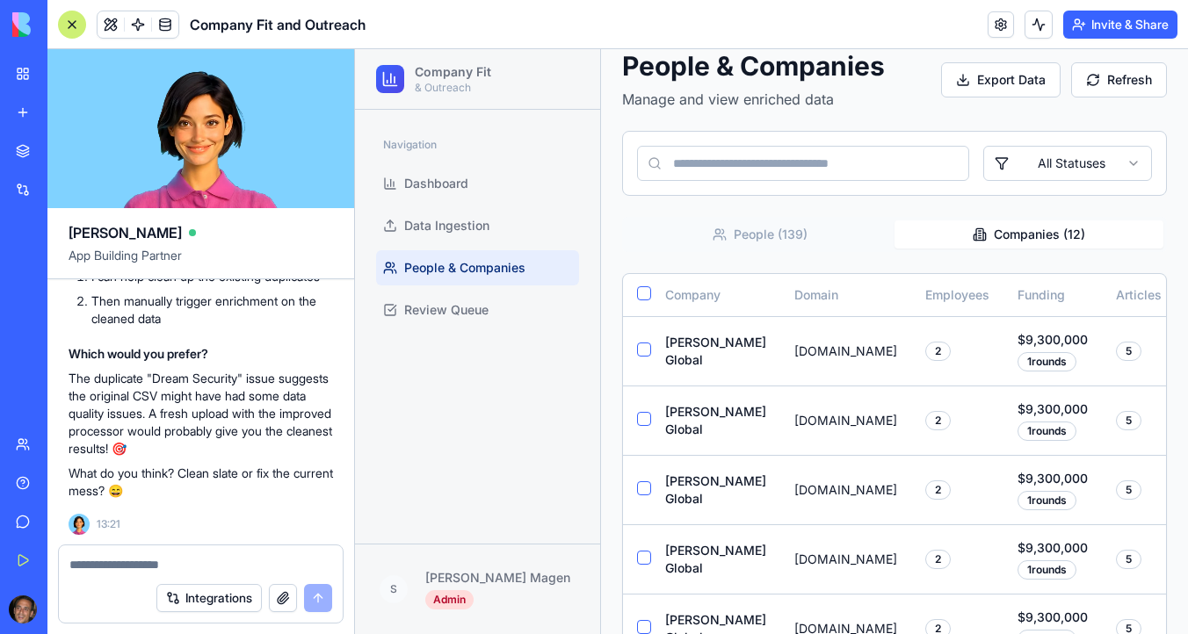
scroll to position [70, 0]
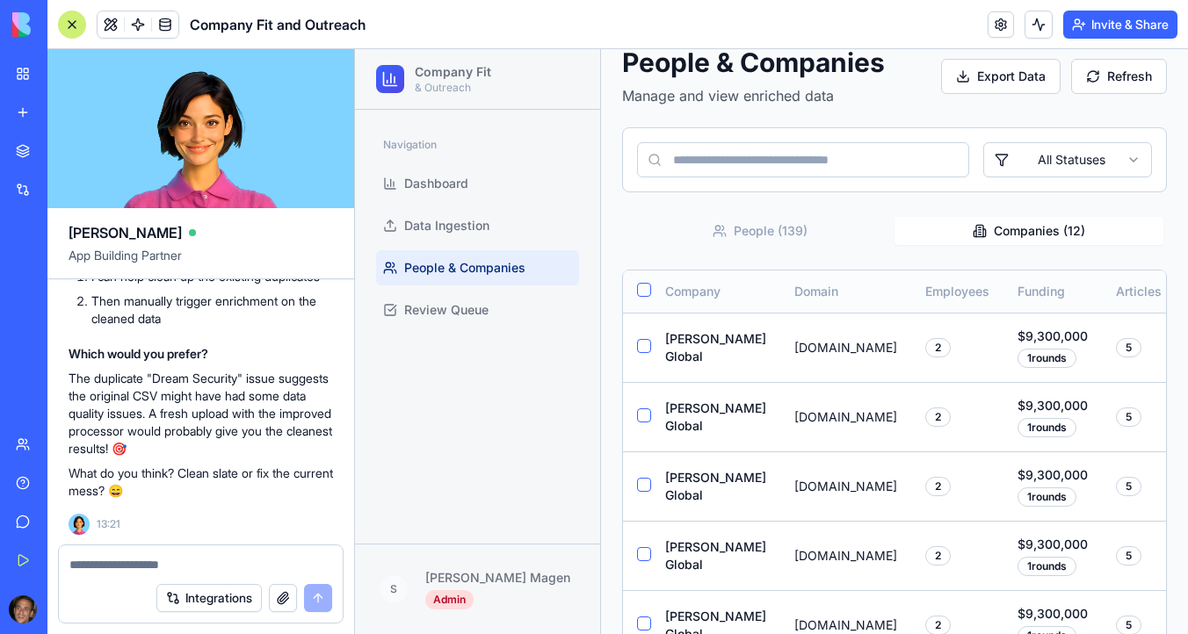
click at [647, 295] on button "button" at bounding box center [644, 290] width 14 height 14
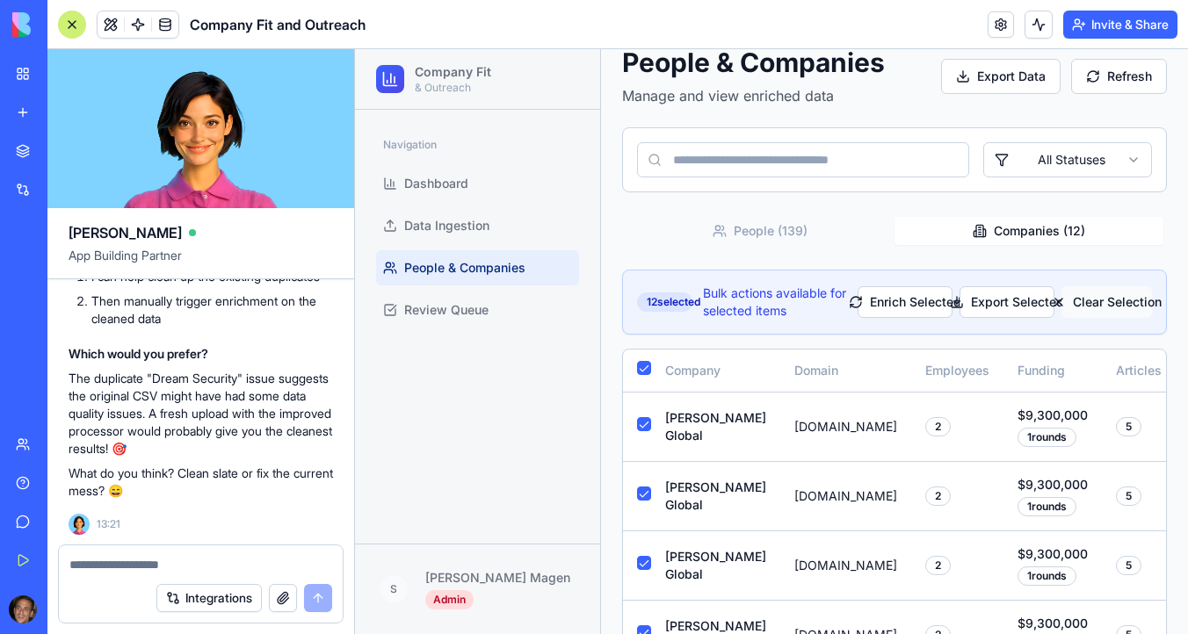
click at [1136, 304] on button "Clear Selection" at bounding box center [1107, 302] width 91 height 32
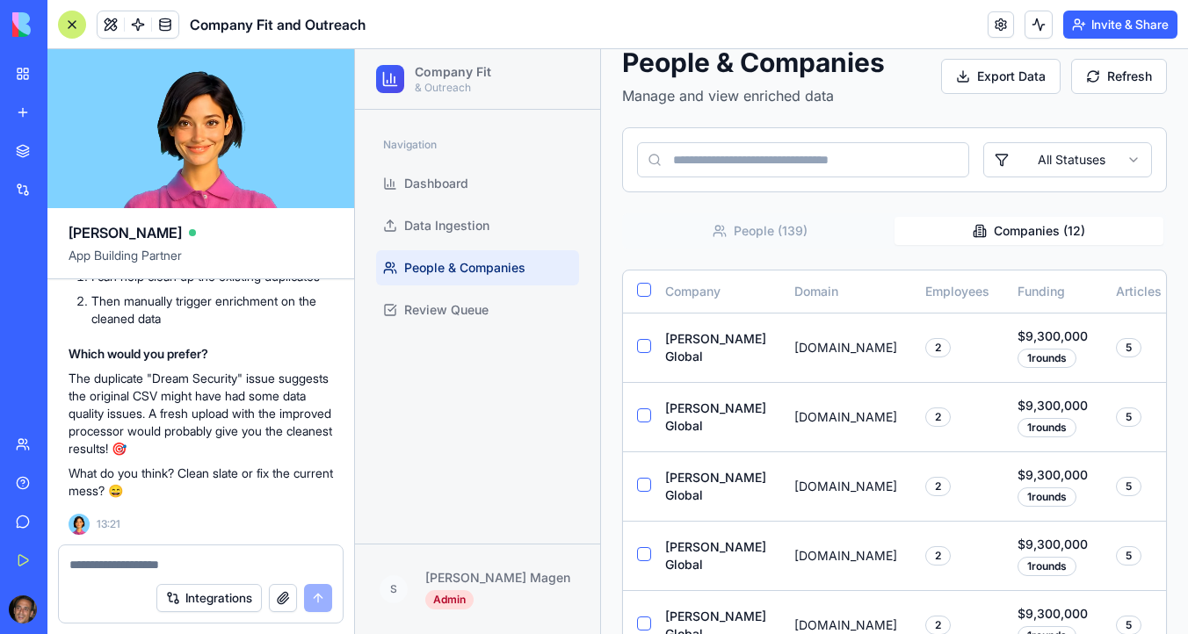
click at [757, 228] on button "People ( 139 )" at bounding box center [760, 231] width 269 height 28
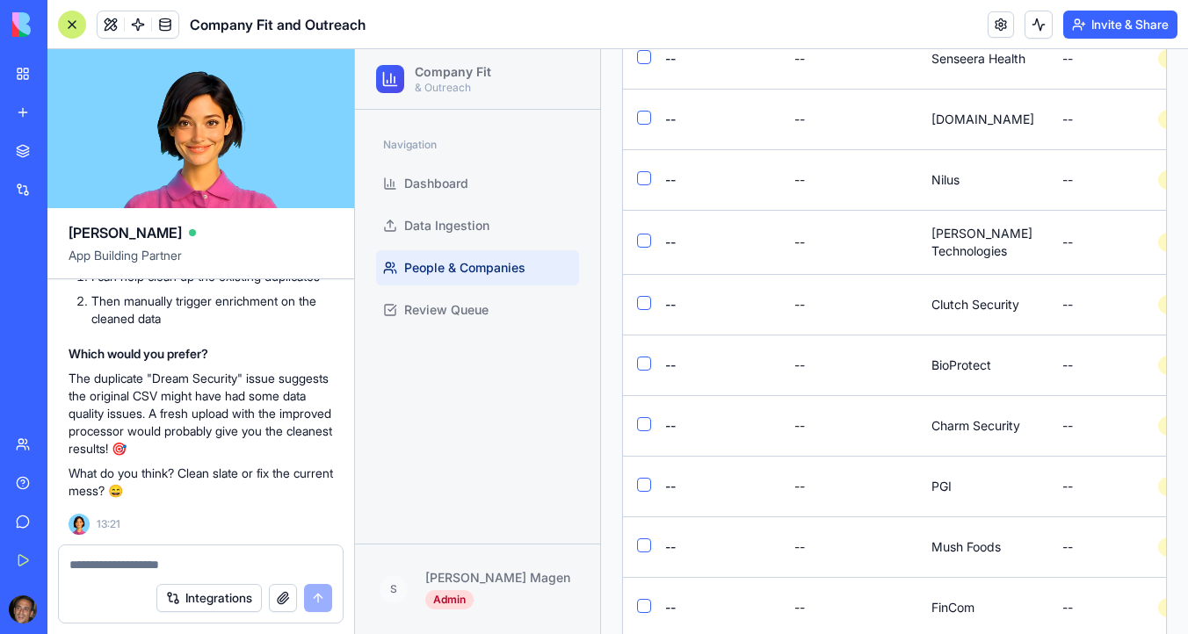
scroll to position [3630, 0]
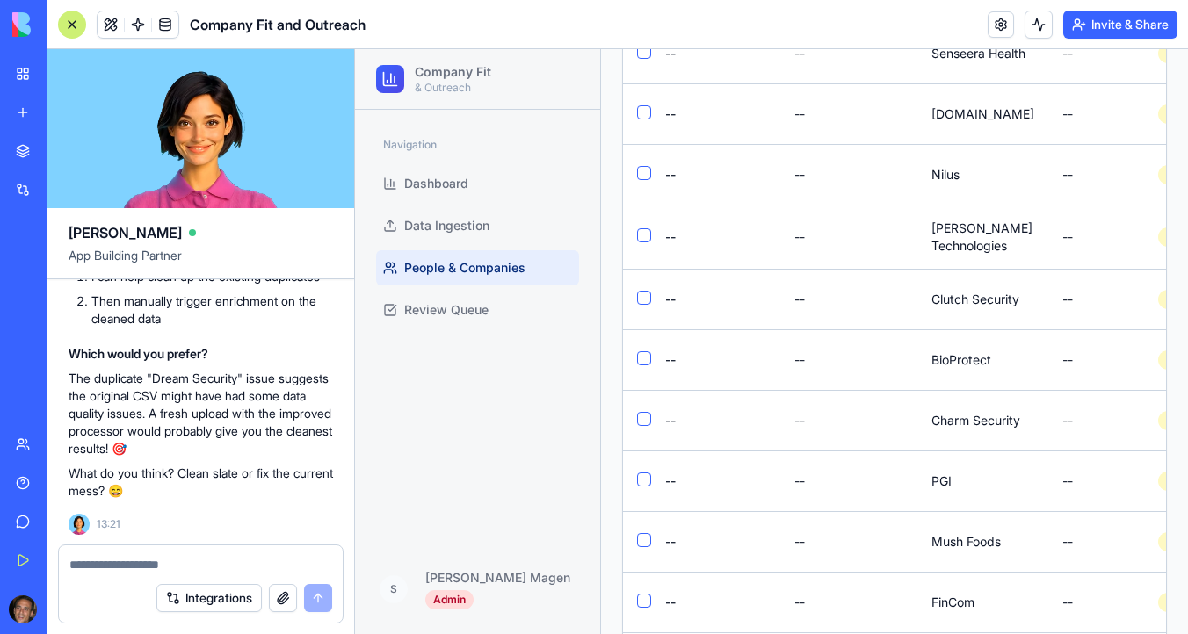
click at [115, 569] on textarea at bounding box center [200, 565] width 263 height 18
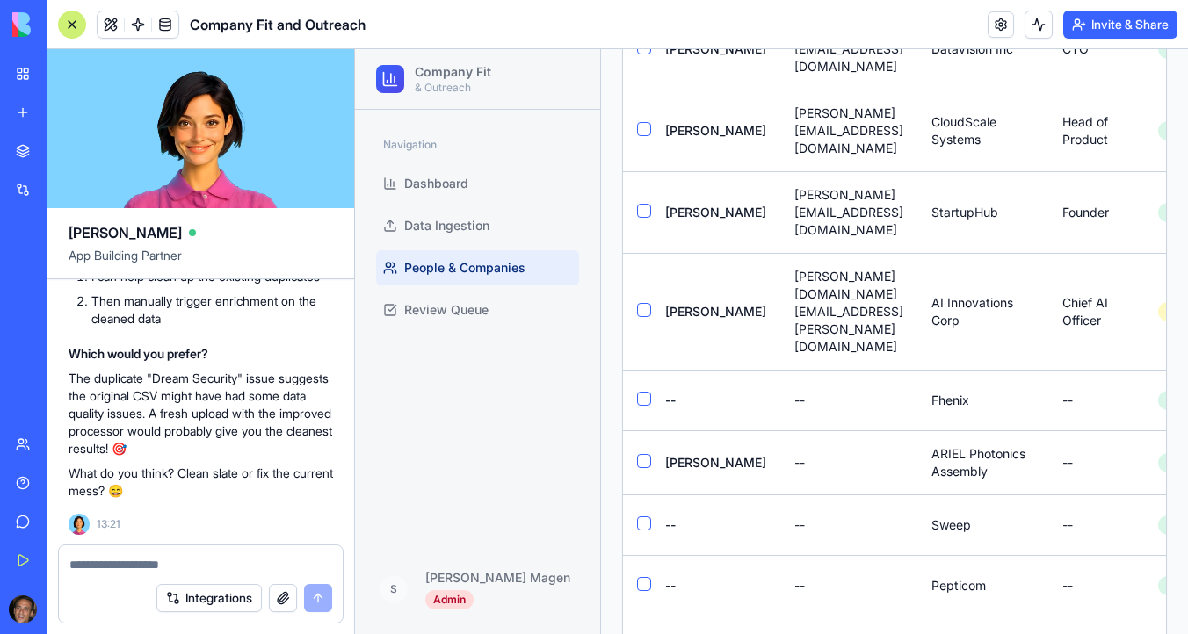
scroll to position [0, 0]
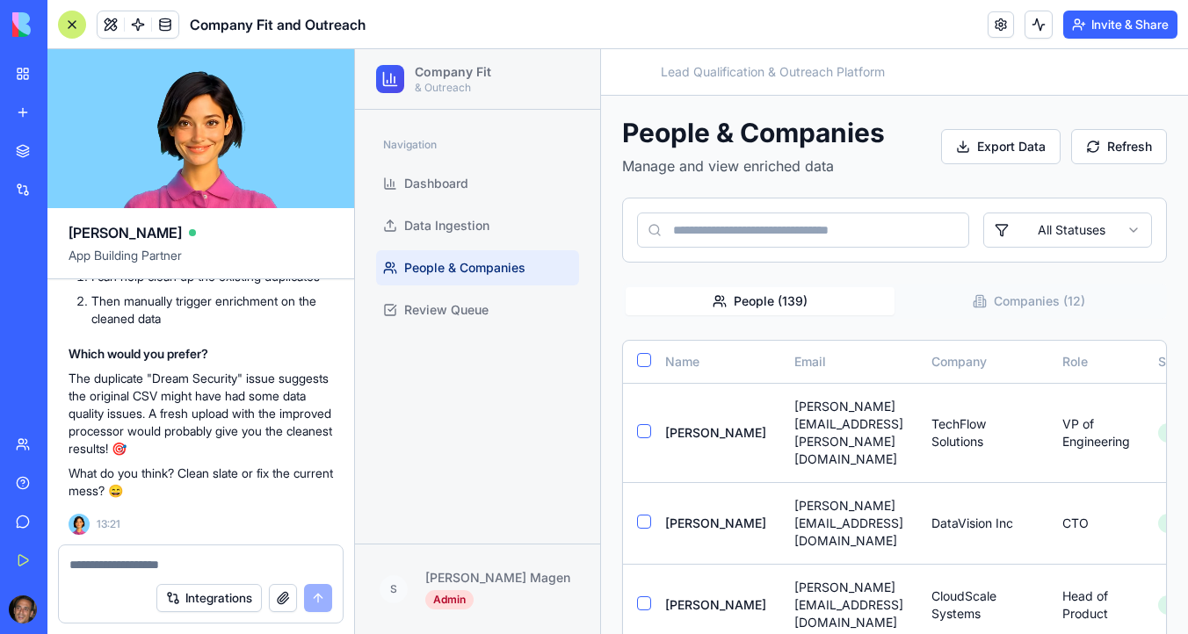
click at [1011, 305] on button "Companies ( 12 )" at bounding box center [1029, 301] width 269 height 28
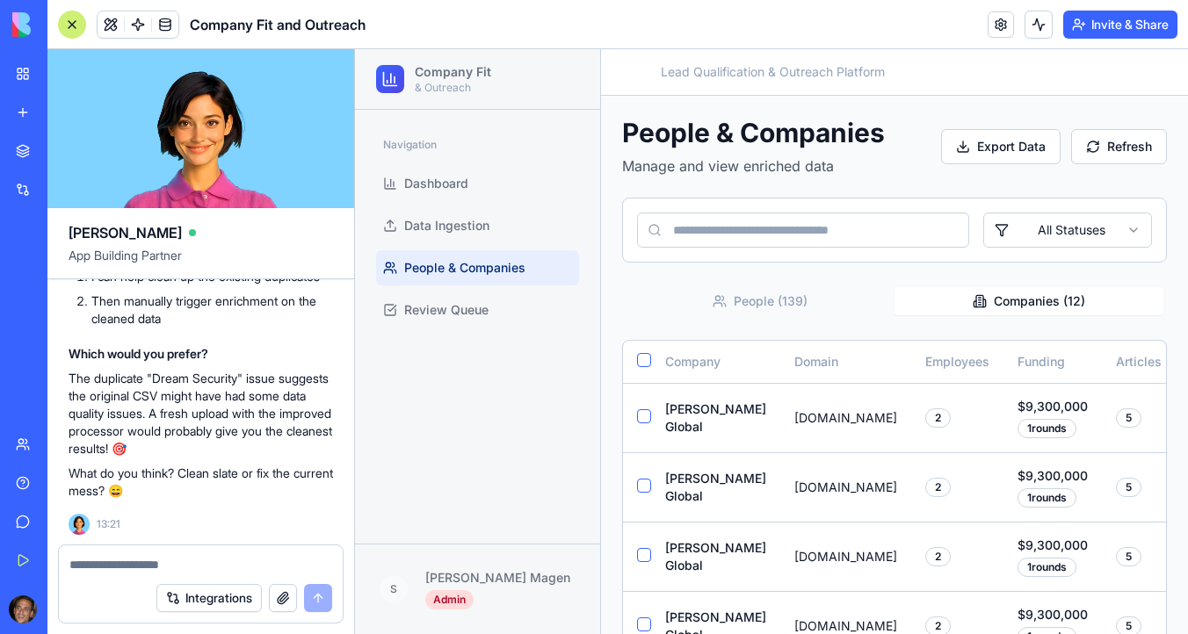
scroll to position [15372, 0]
click at [143, 557] on textarea at bounding box center [200, 565] width 263 height 18
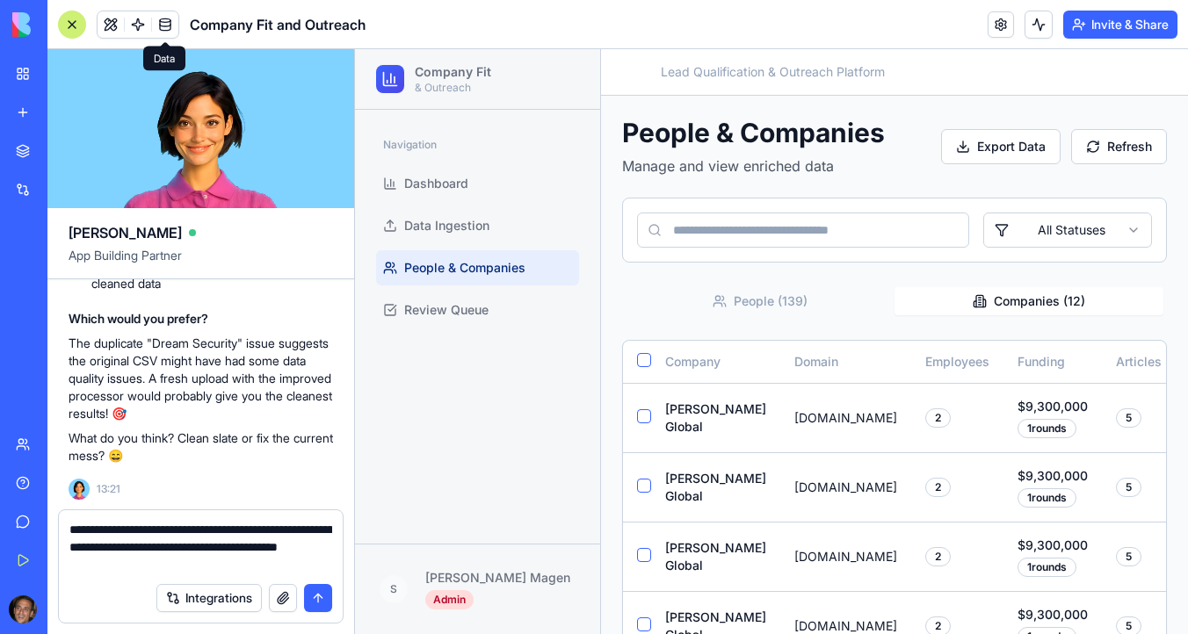
click at [162, 21] on span at bounding box center [165, 24] width 49 height 49
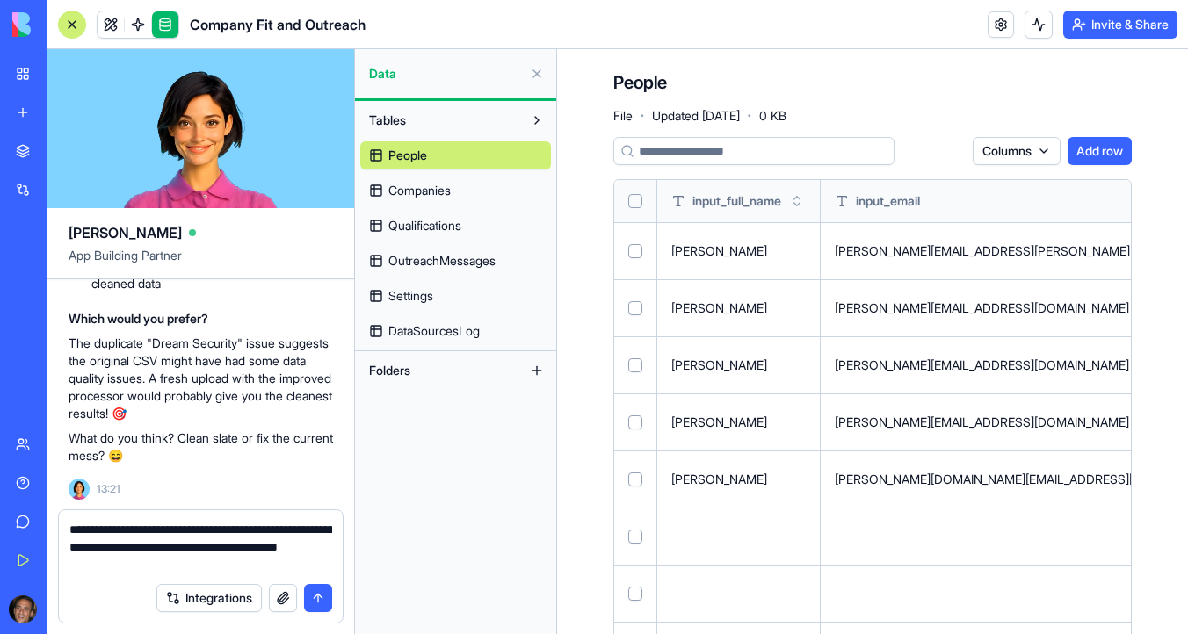
click at [639, 199] on button "Select all" at bounding box center [635, 201] width 14 height 14
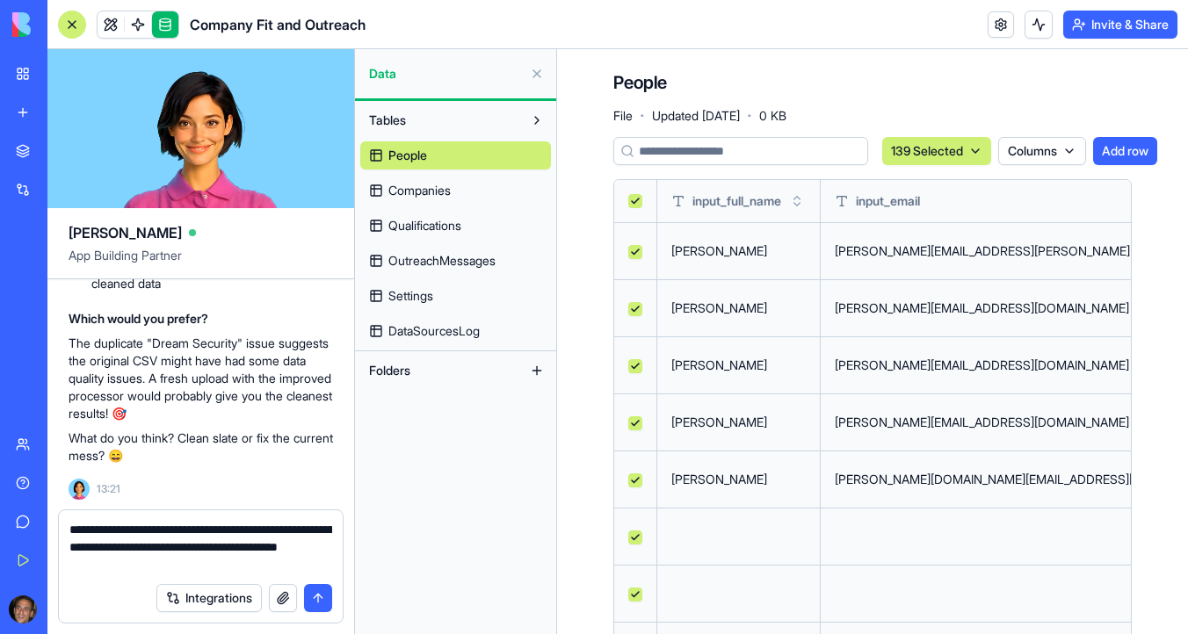
click at [218, 561] on textarea "**********" at bounding box center [200, 547] width 263 height 53
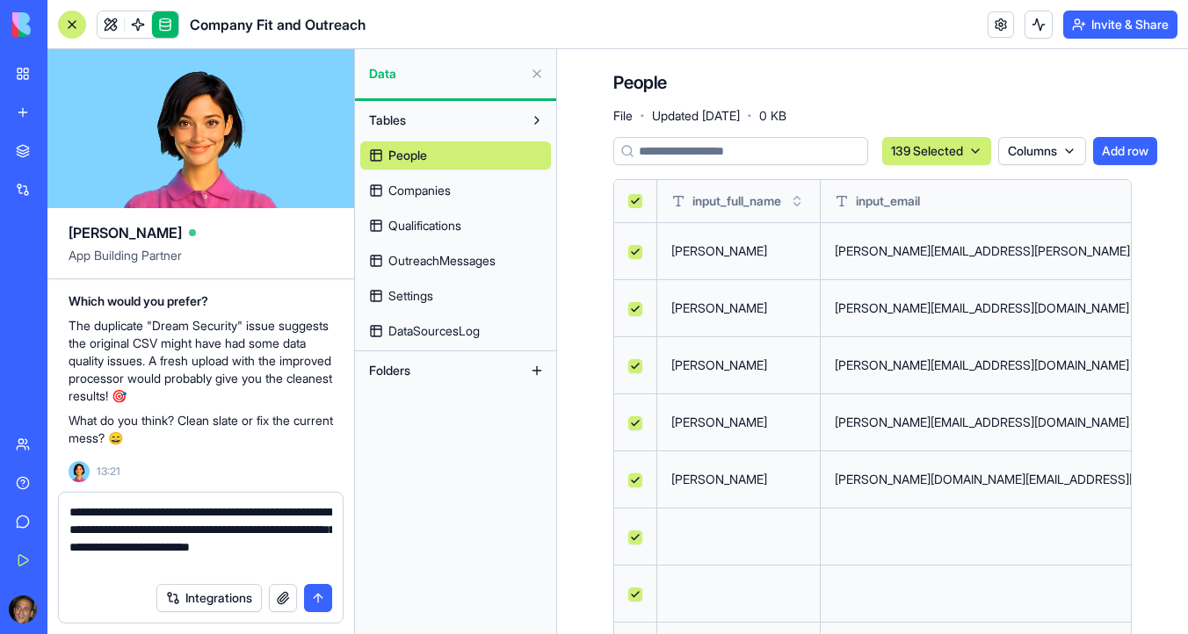
type textarea "**********"
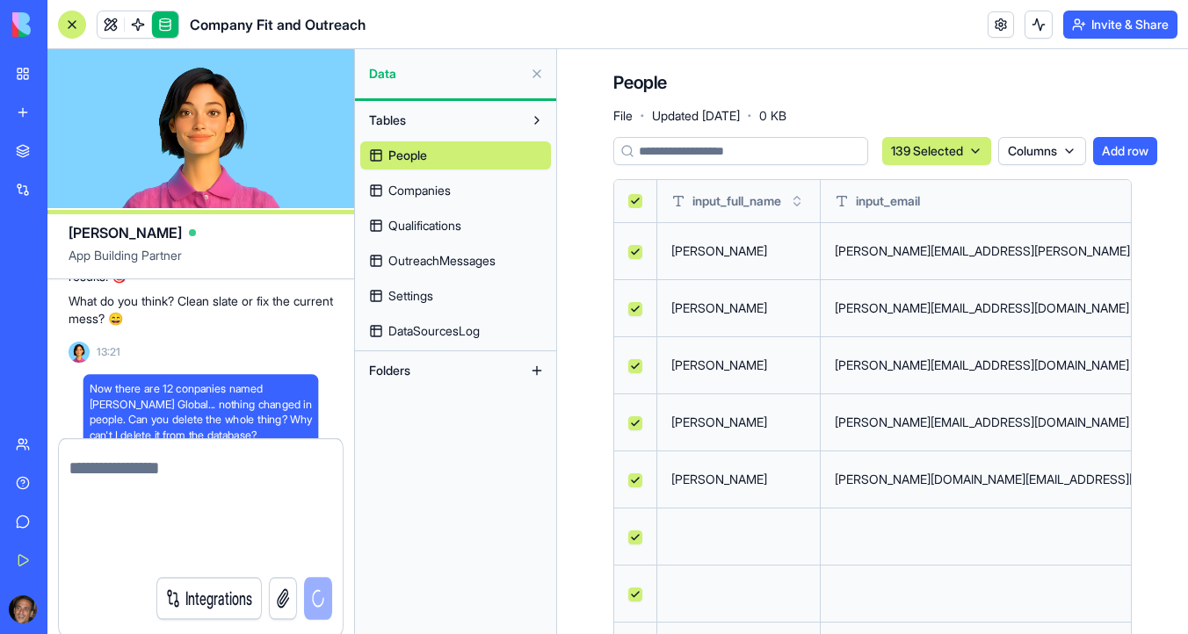
scroll to position [15491, 0]
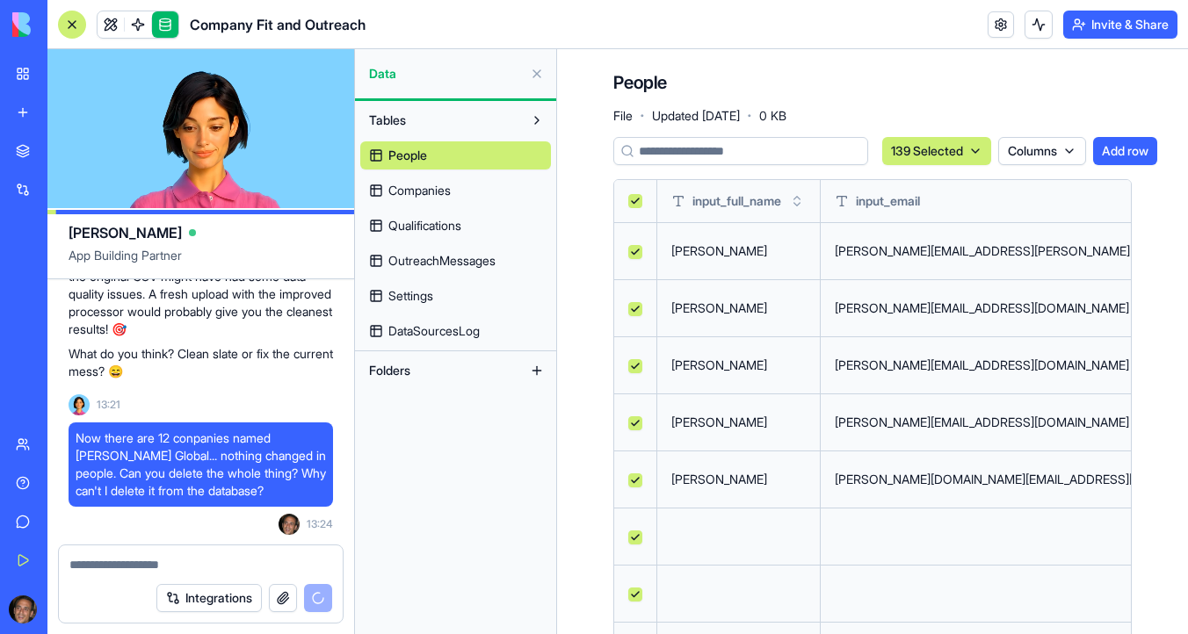
click at [431, 192] on span "Companies" at bounding box center [419, 191] width 62 height 18
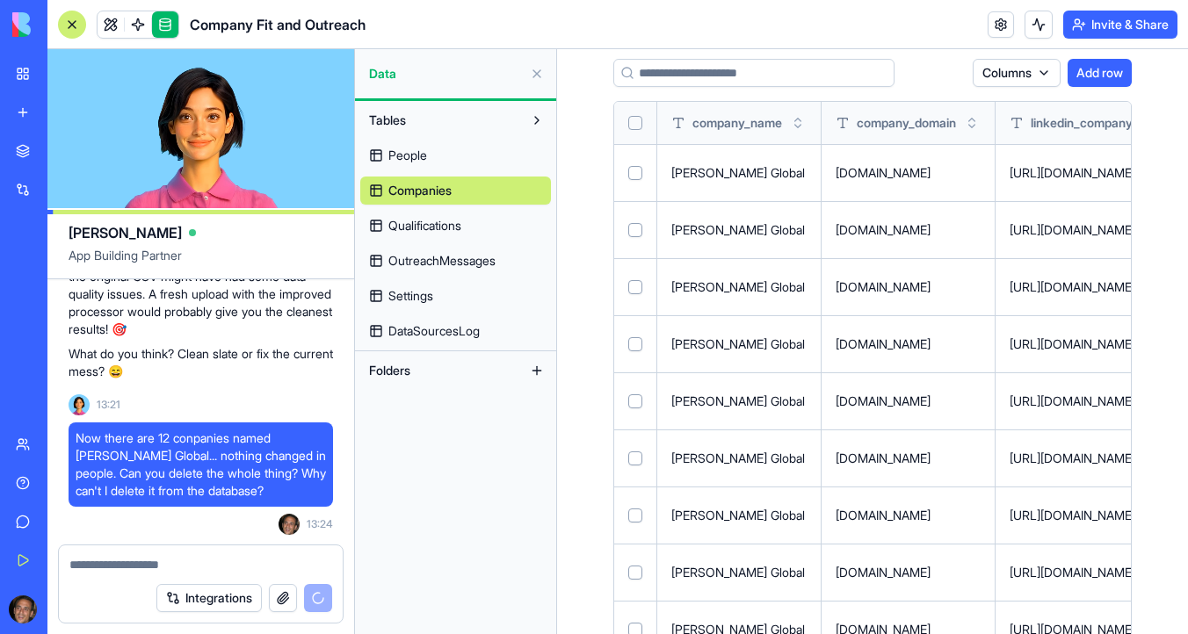
scroll to position [308, 0]
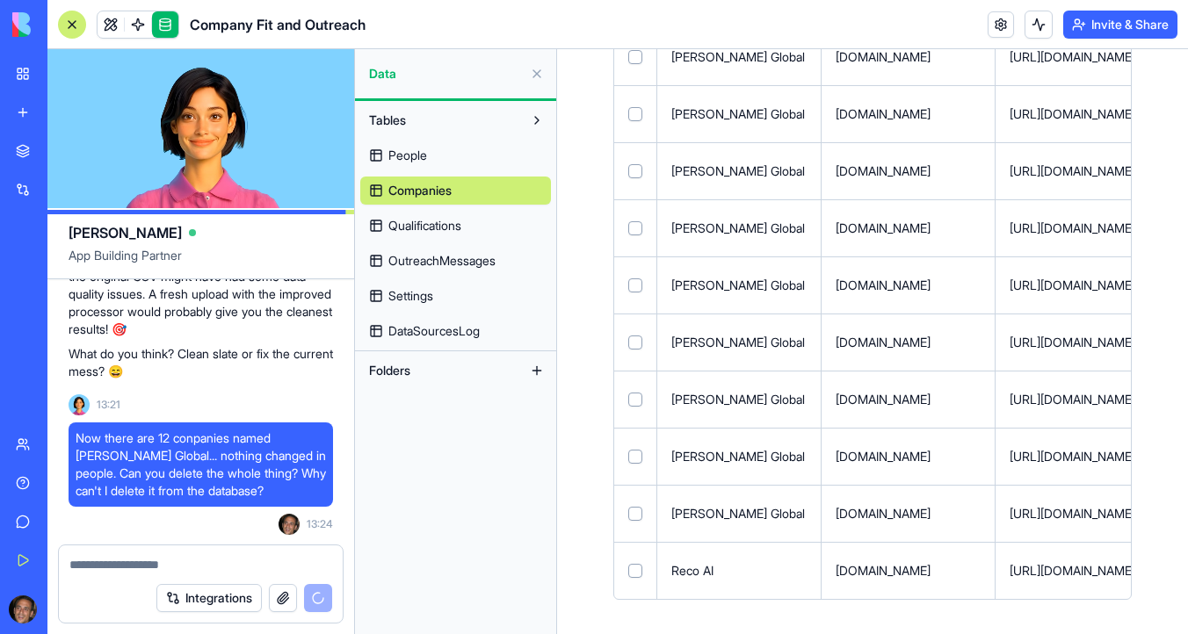
click at [1083, 341] on div "[URL][DOMAIN_NAME]" at bounding box center [1093, 343] width 167 height 18
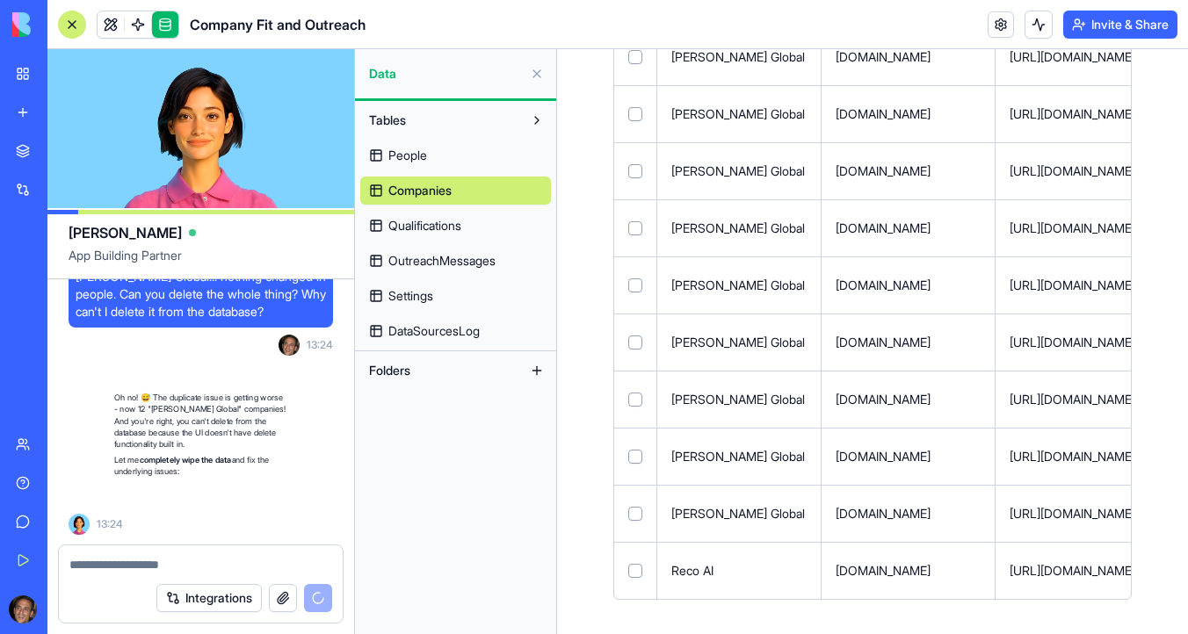
scroll to position [15670, 0]
click at [1083, 341] on div "[URL][DOMAIN_NAME]" at bounding box center [1093, 343] width 167 height 18
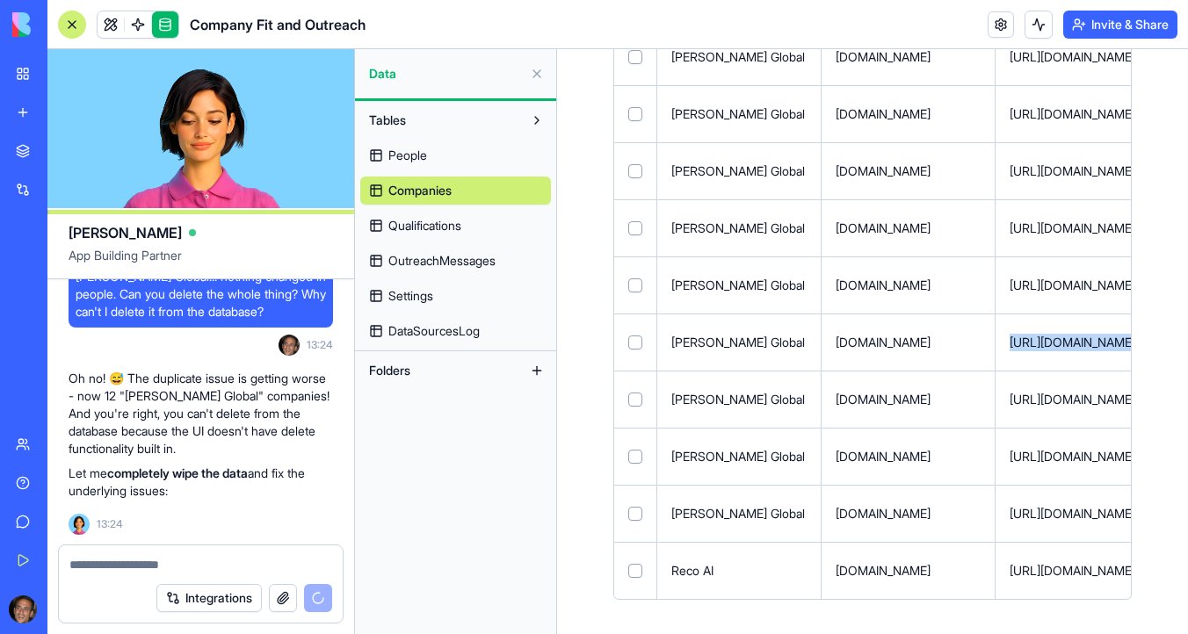
click at [1083, 341] on div "[URL][DOMAIN_NAME]" at bounding box center [1093, 343] width 167 height 18
copy td "[URL][DOMAIN_NAME]"
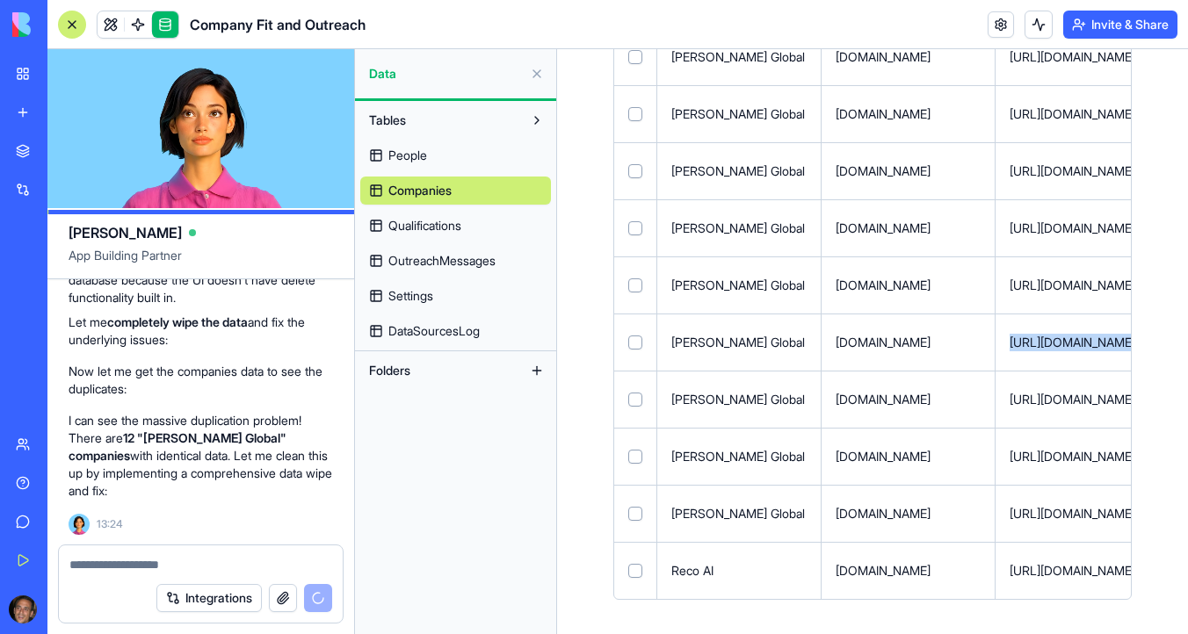
scroll to position [15853, 0]
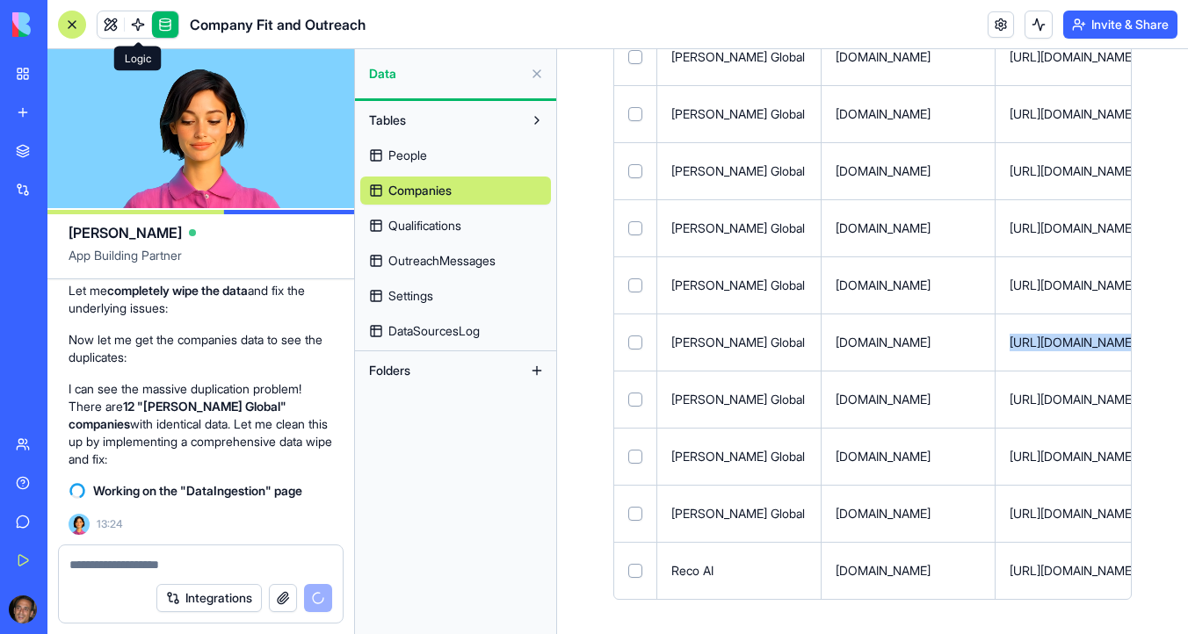
click at [142, 25] on span at bounding box center [137, 24] width 49 height 49
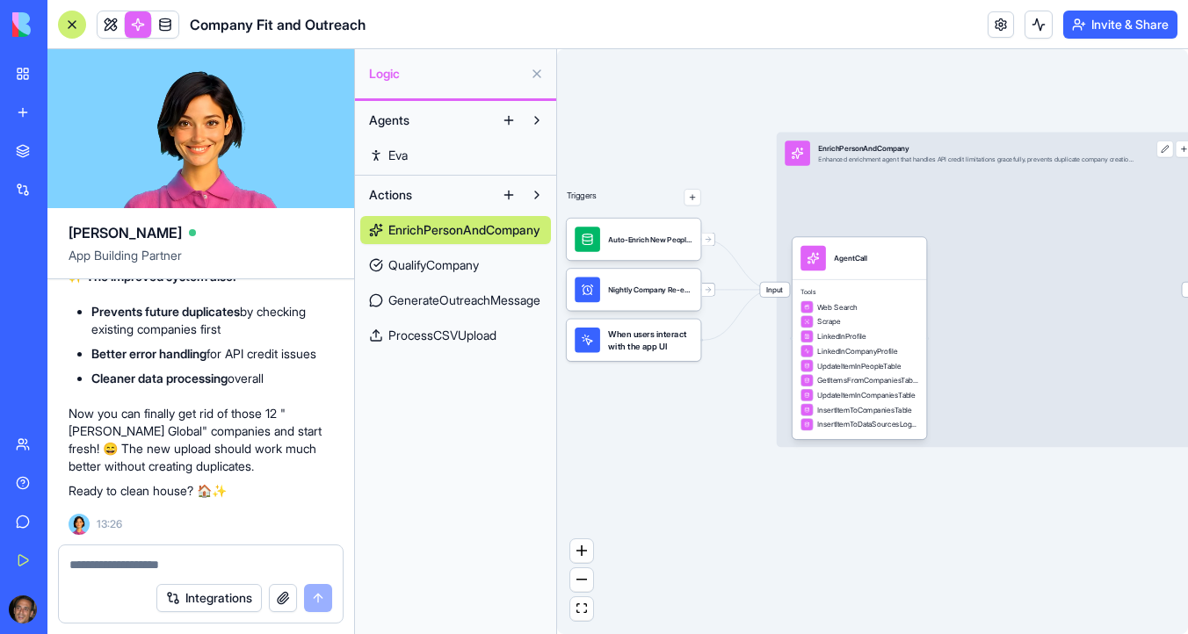
scroll to position [16574, 0]
click at [169, 21] on link at bounding box center [165, 24] width 26 height 26
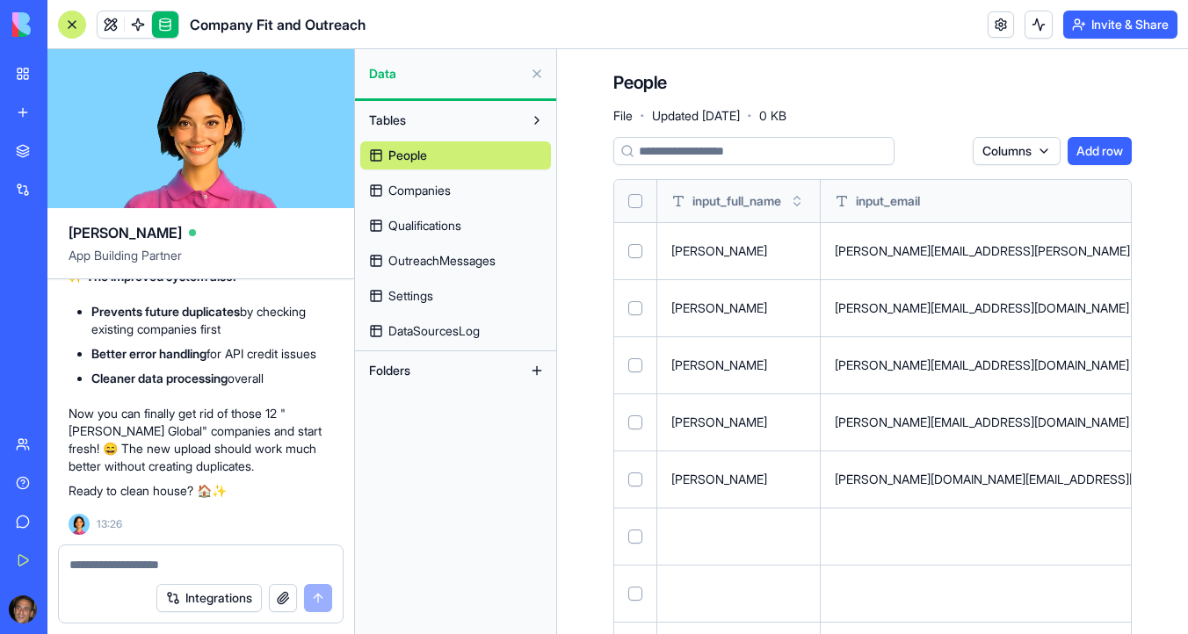
click at [433, 192] on span "Companies" at bounding box center [419, 191] width 62 height 18
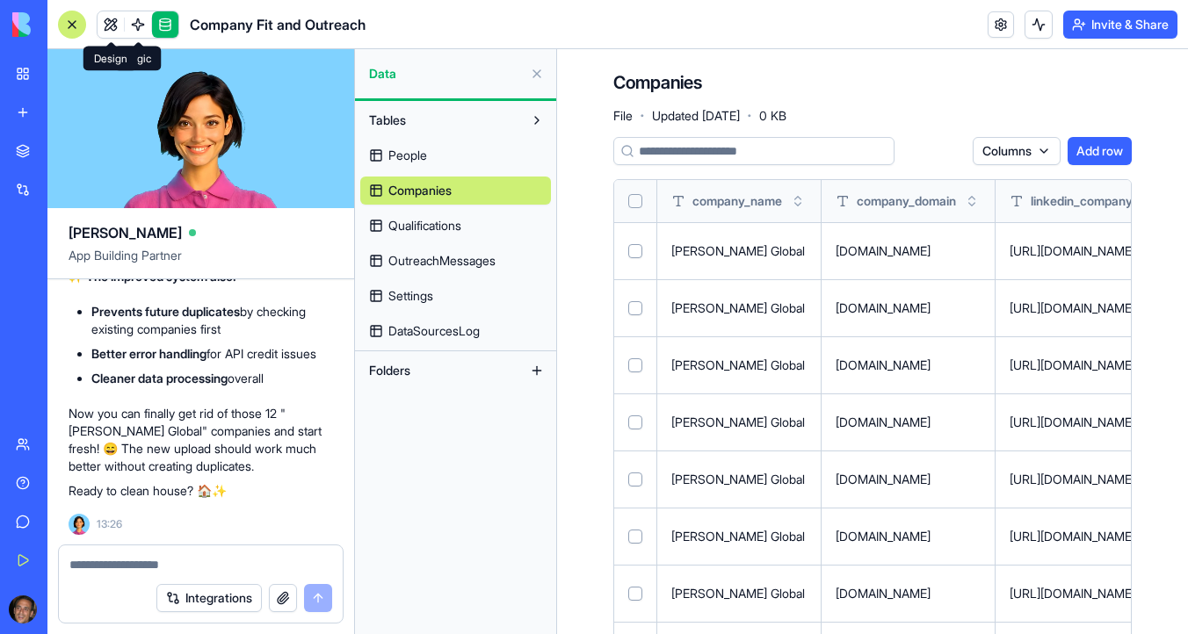
click at [110, 24] on link at bounding box center [111, 24] width 26 height 26
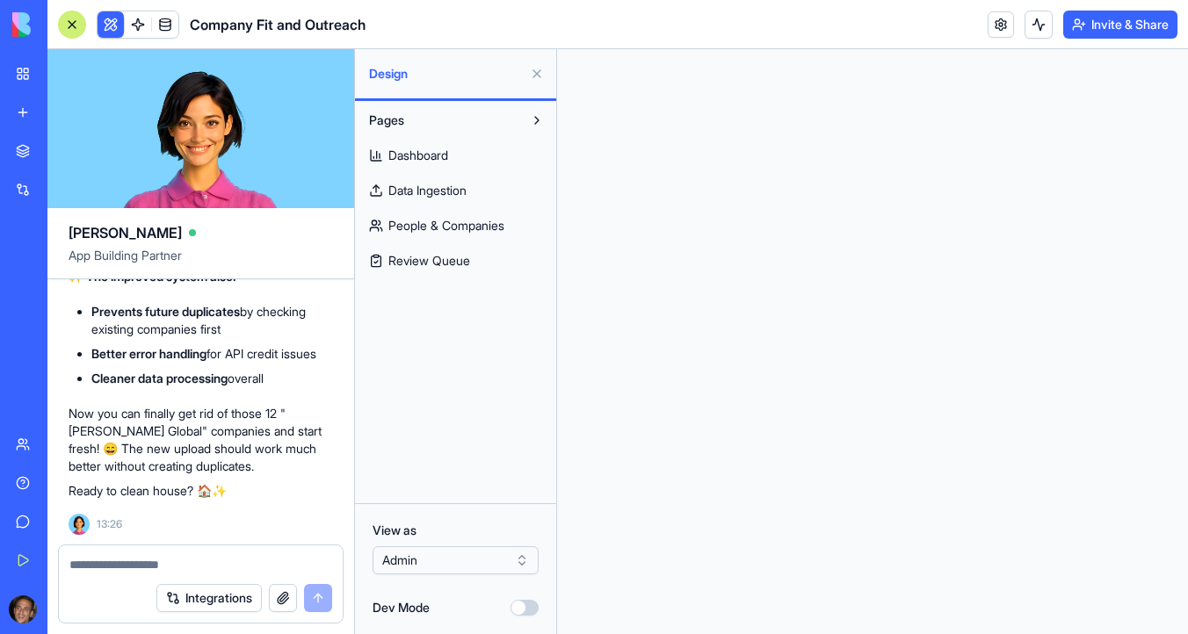
scroll to position [16697, 0]
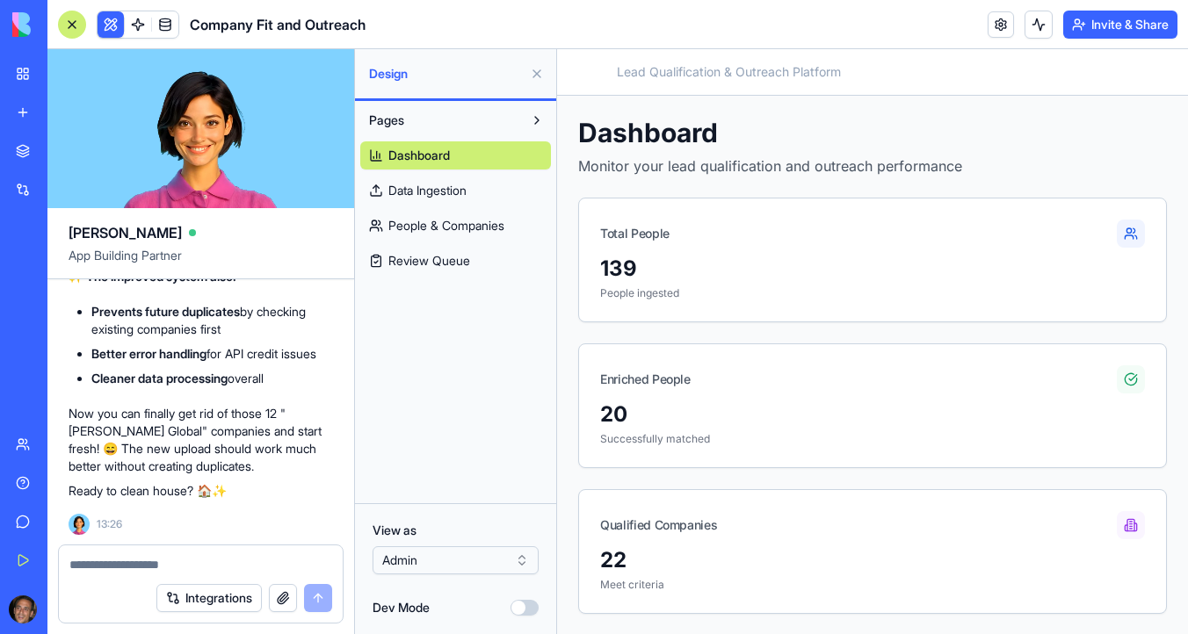
click at [477, 191] on link "Data Ingestion" at bounding box center [455, 191] width 191 height 28
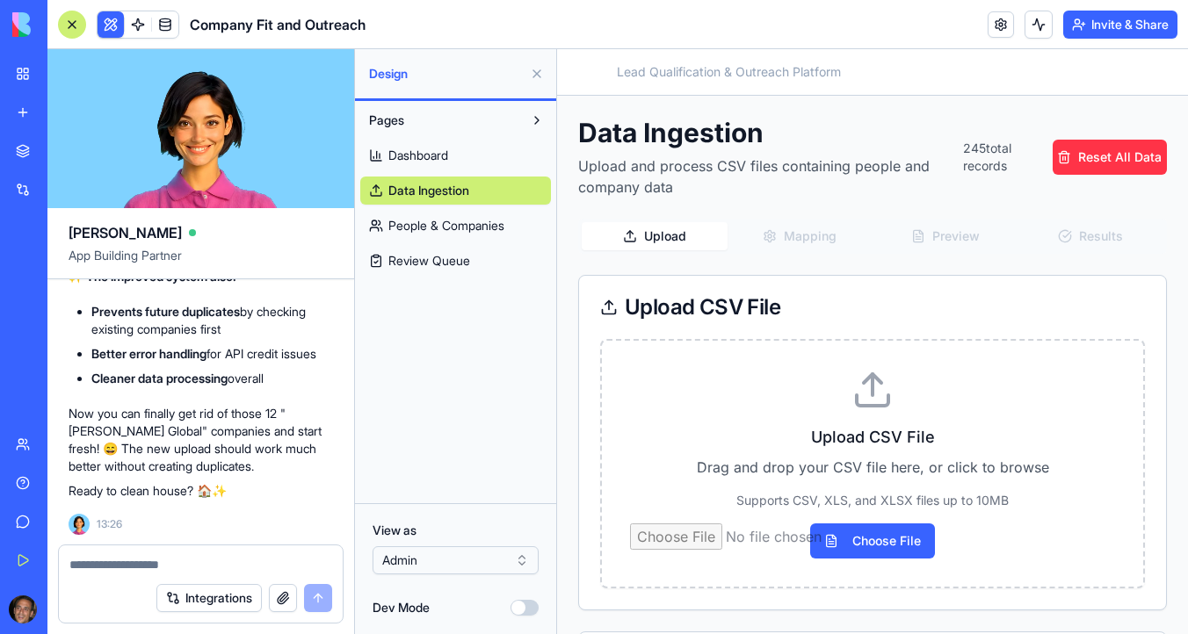
click at [438, 228] on span "People & Companies" at bounding box center [446, 226] width 116 height 18
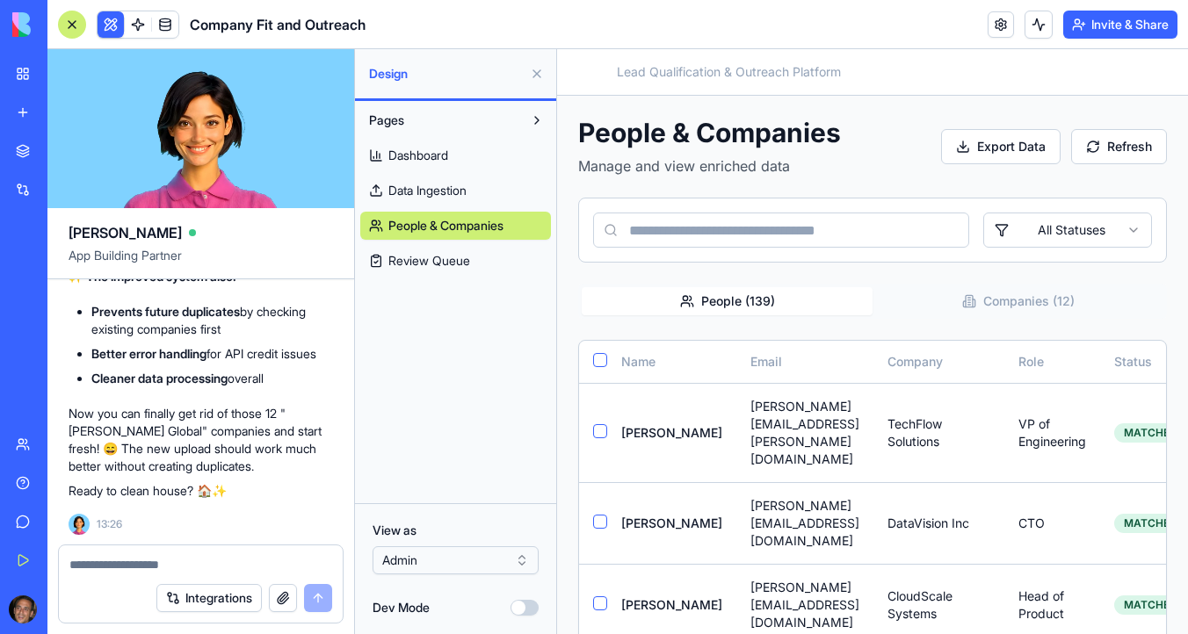
click at [1018, 295] on button "Companies ( 12 )" at bounding box center [1018, 301] width 291 height 28
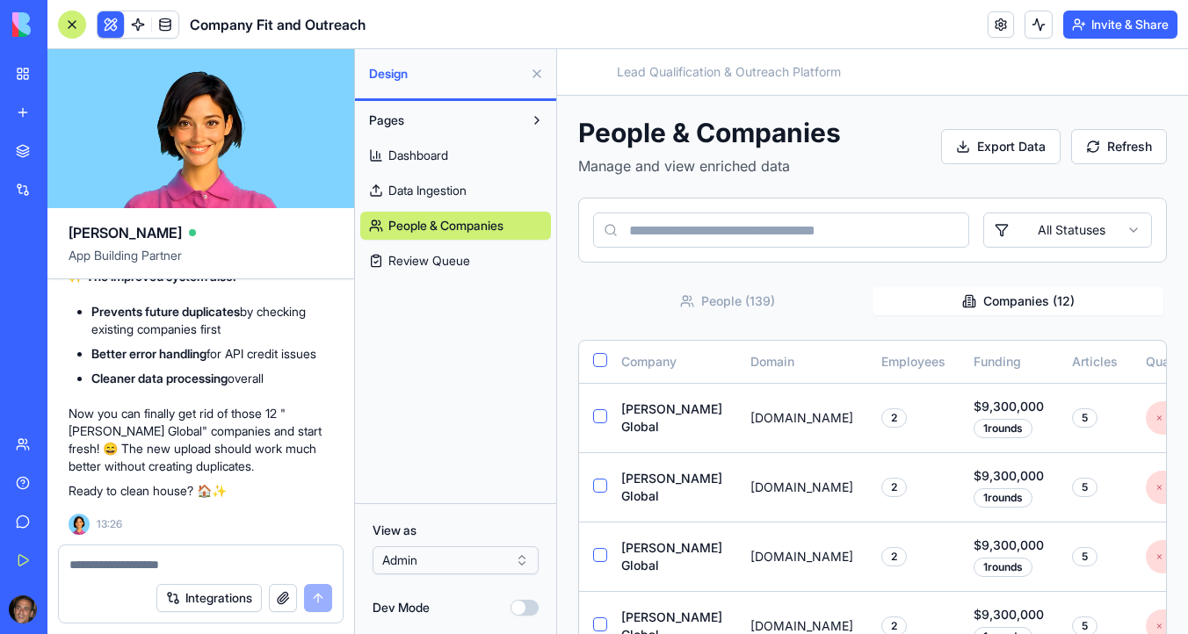
click at [185, 568] on textarea at bounding box center [200, 565] width 263 height 18
type textarea "**********"
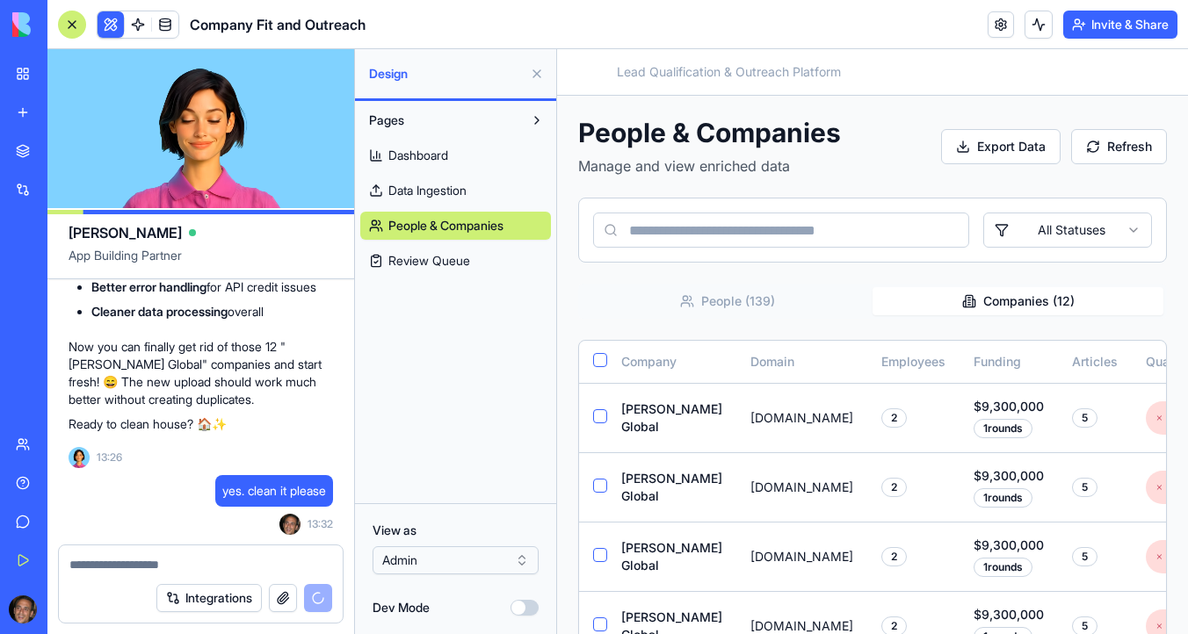
scroll to position [17502, 0]
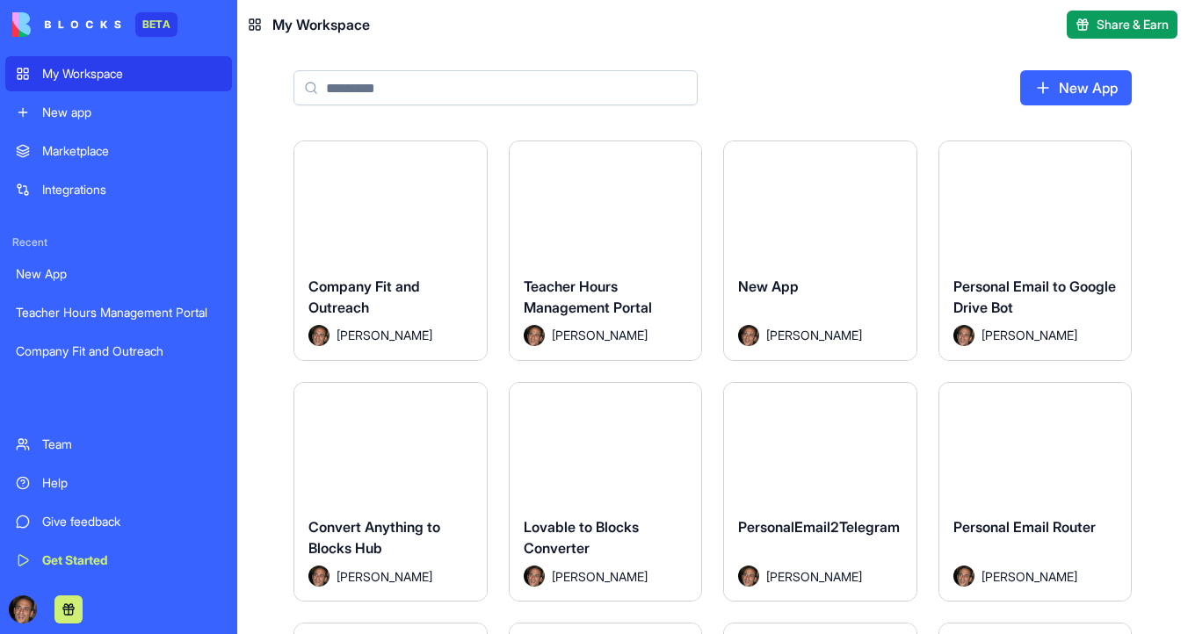
click at [822, 247] on div "Launch" at bounding box center [820, 201] width 192 height 120
